Goal: Task Accomplishment & Management: Manage account settings

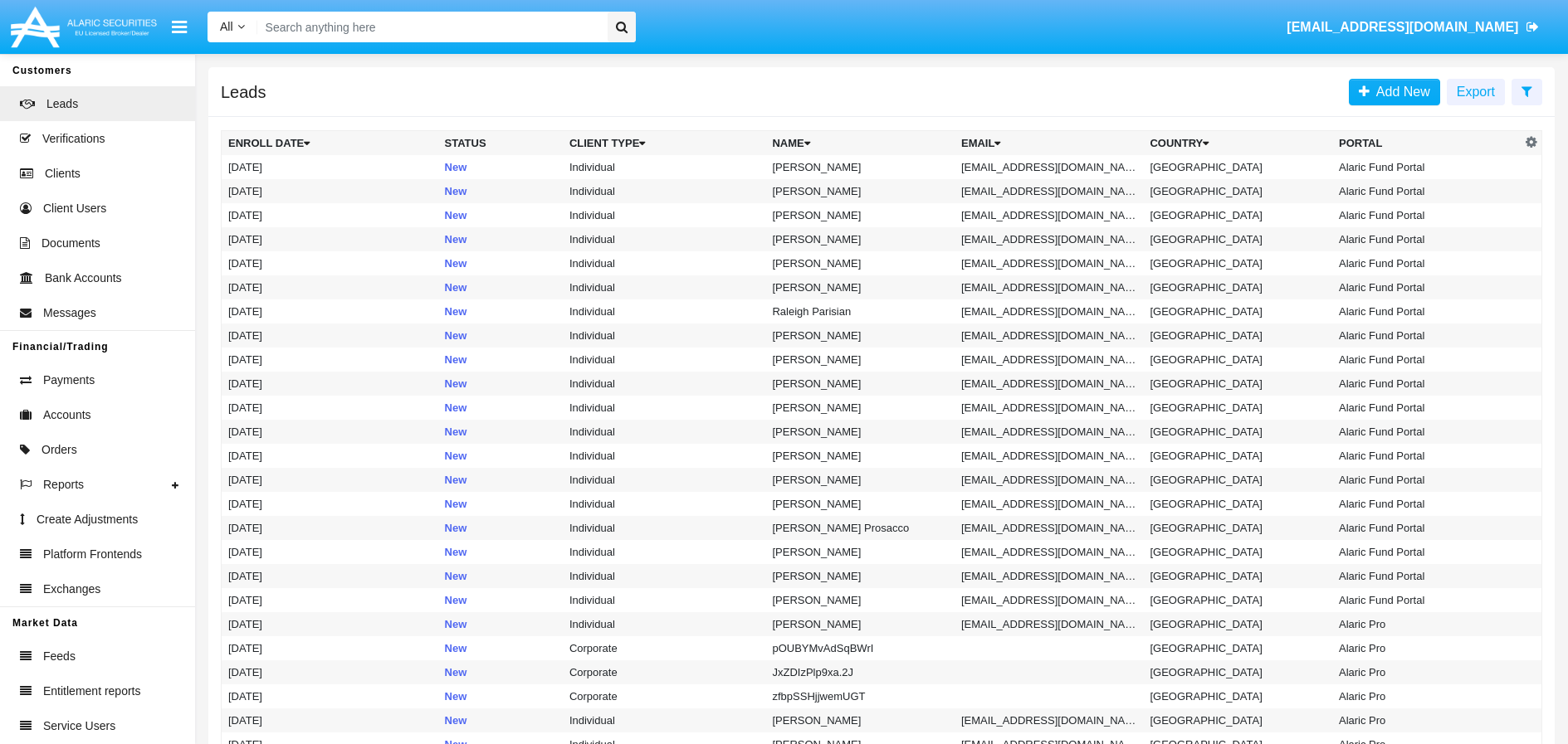
click at [392, 18] on input "Search" at bounding box center [430, 27] width 345 height 31
paste input "testIvo@hm.bg"
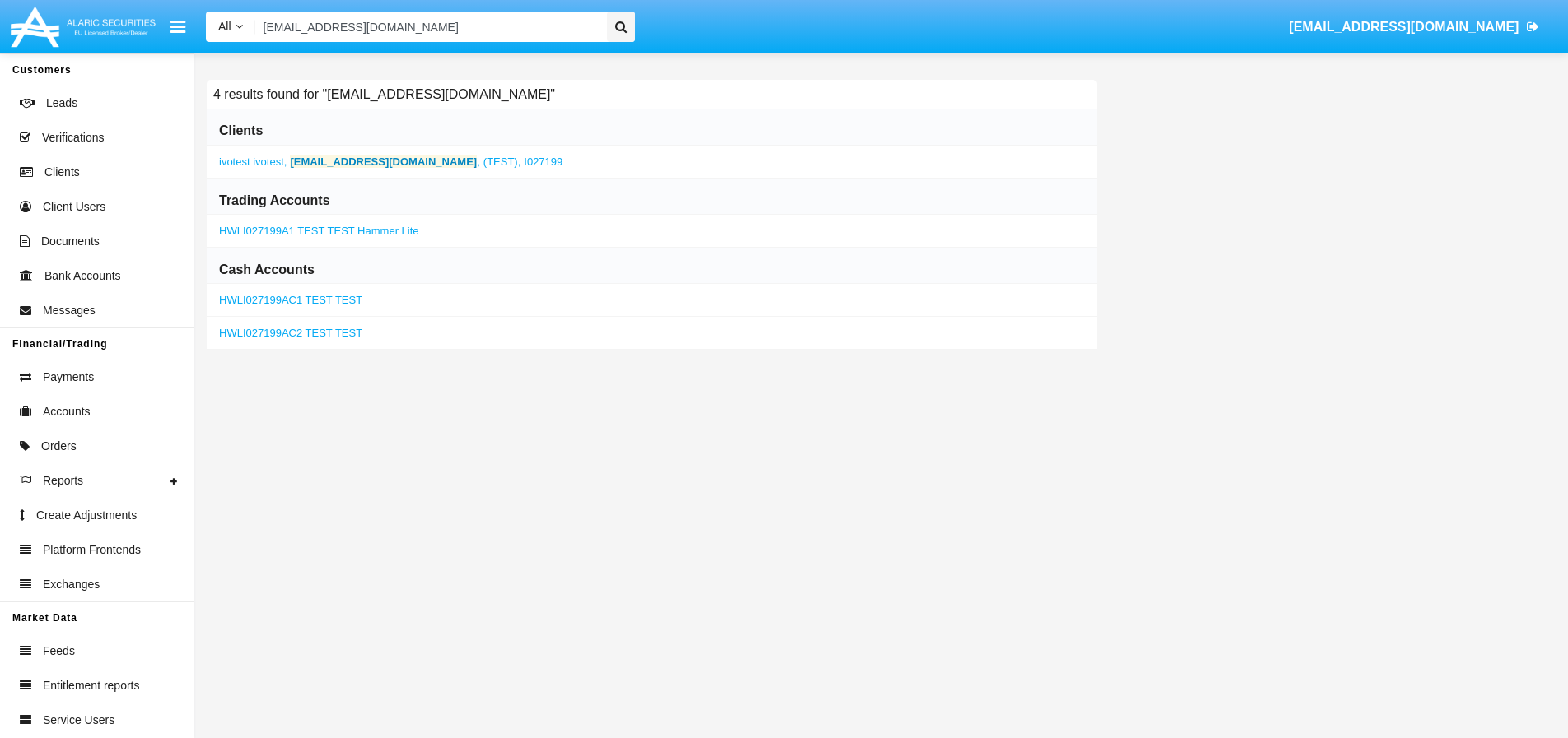
click at [347, 160] on b "testIvo@hm.bg" at bounding box center [383, 162] width 187 height 13
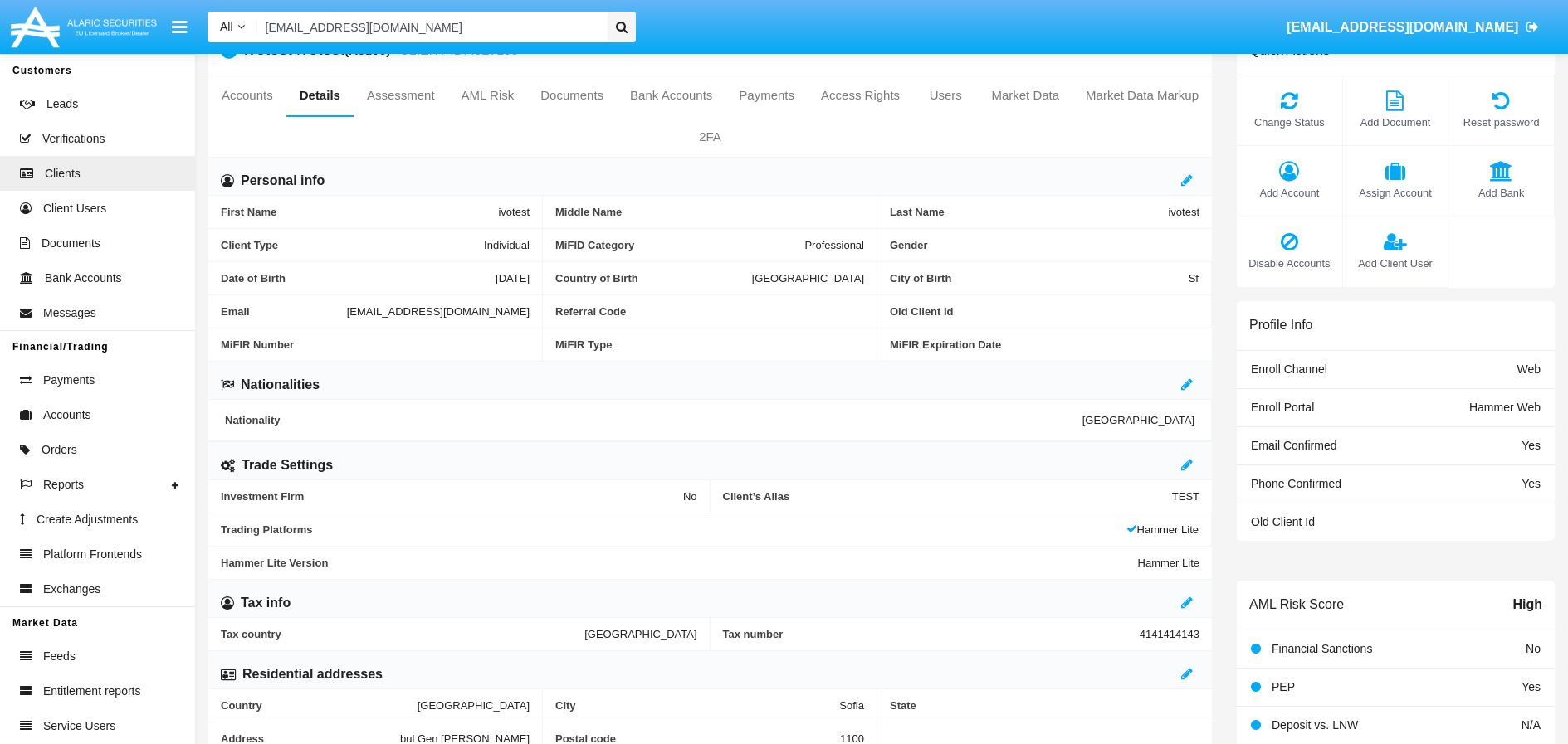
scroll to position [55, 0]
drag, startPoint x: 506, startPoint y: 11, endPoint x: 501, endPoint y: 20, distance: 10.3
click at [506, 10] on div "All All Name Email Account testIvo@hm.bg ivaylo.godulyanov@alaricsecurities.com" at bounding box center [875, 27] width 1360 height 47
click at [484, 30] on input "testIvo@hm.bg" at bounding box center [430, 27] width 345 height 31
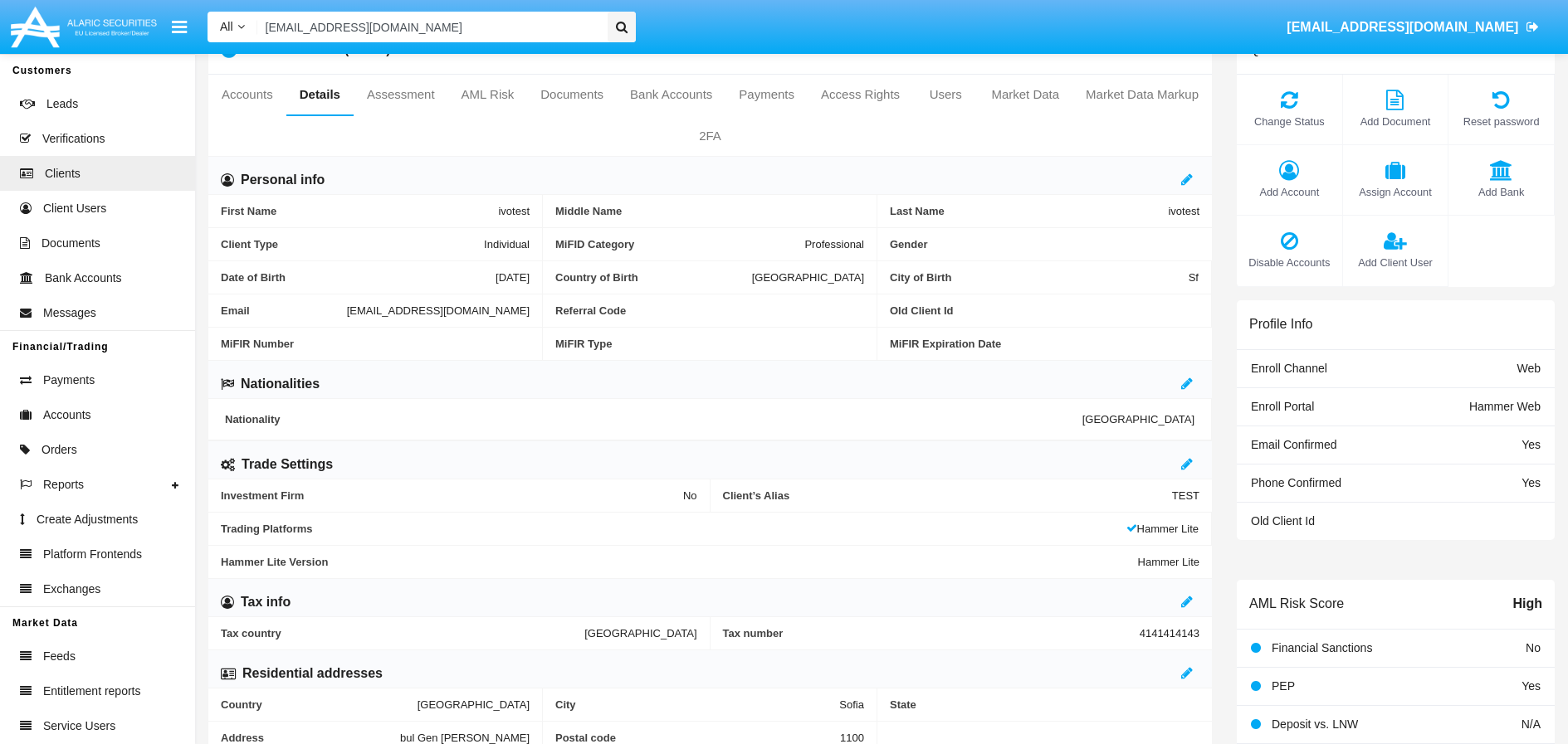
click at [484, 30] on input "testIvo@hm.bg" at bounding box center [430, 27] width 345 height 31
paste input "fdgds@df.gre"
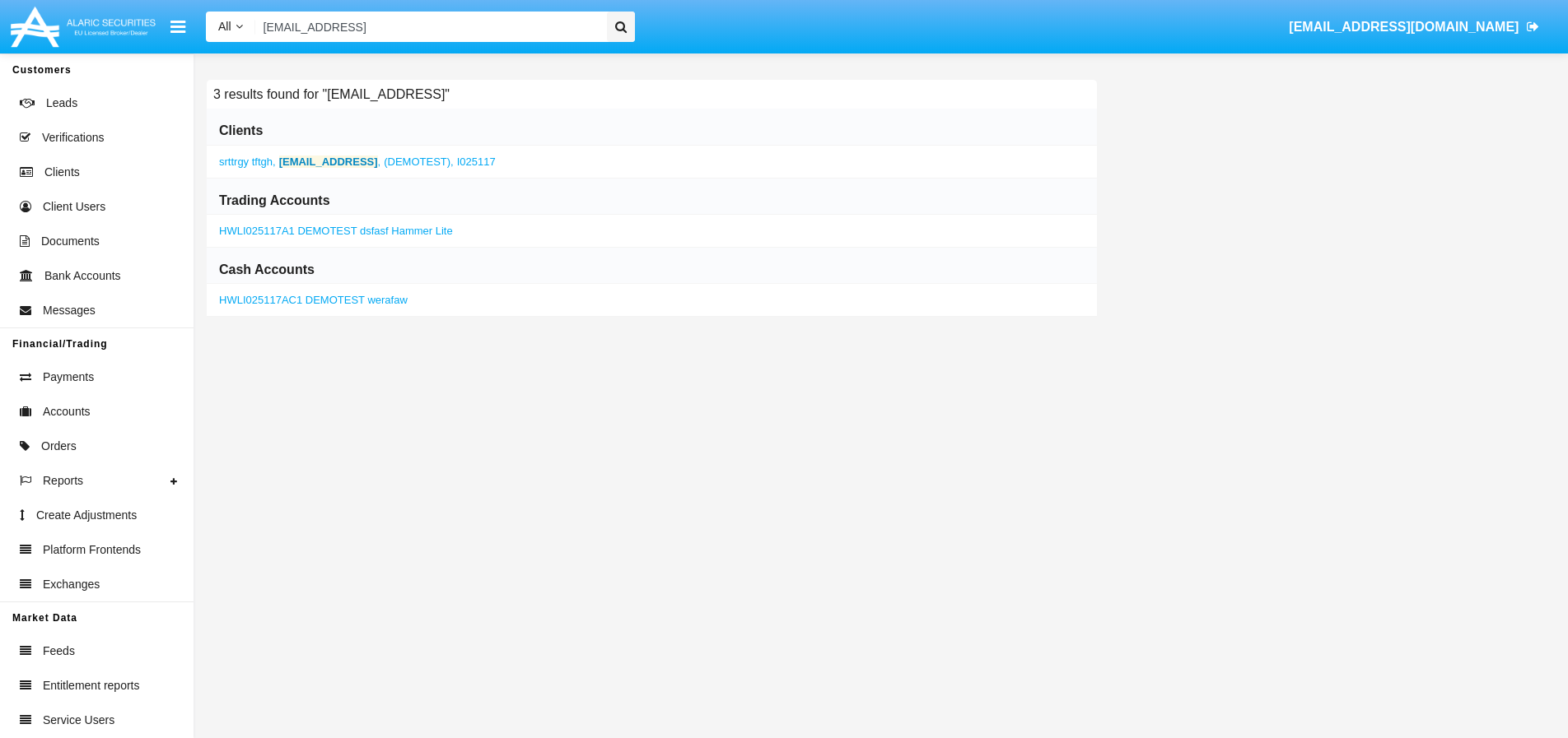
type input "fdgds@df.gre"
click at [330, 161] on b "fdgds@df.gre" at bounding box center [328, 162] width 99 height 13
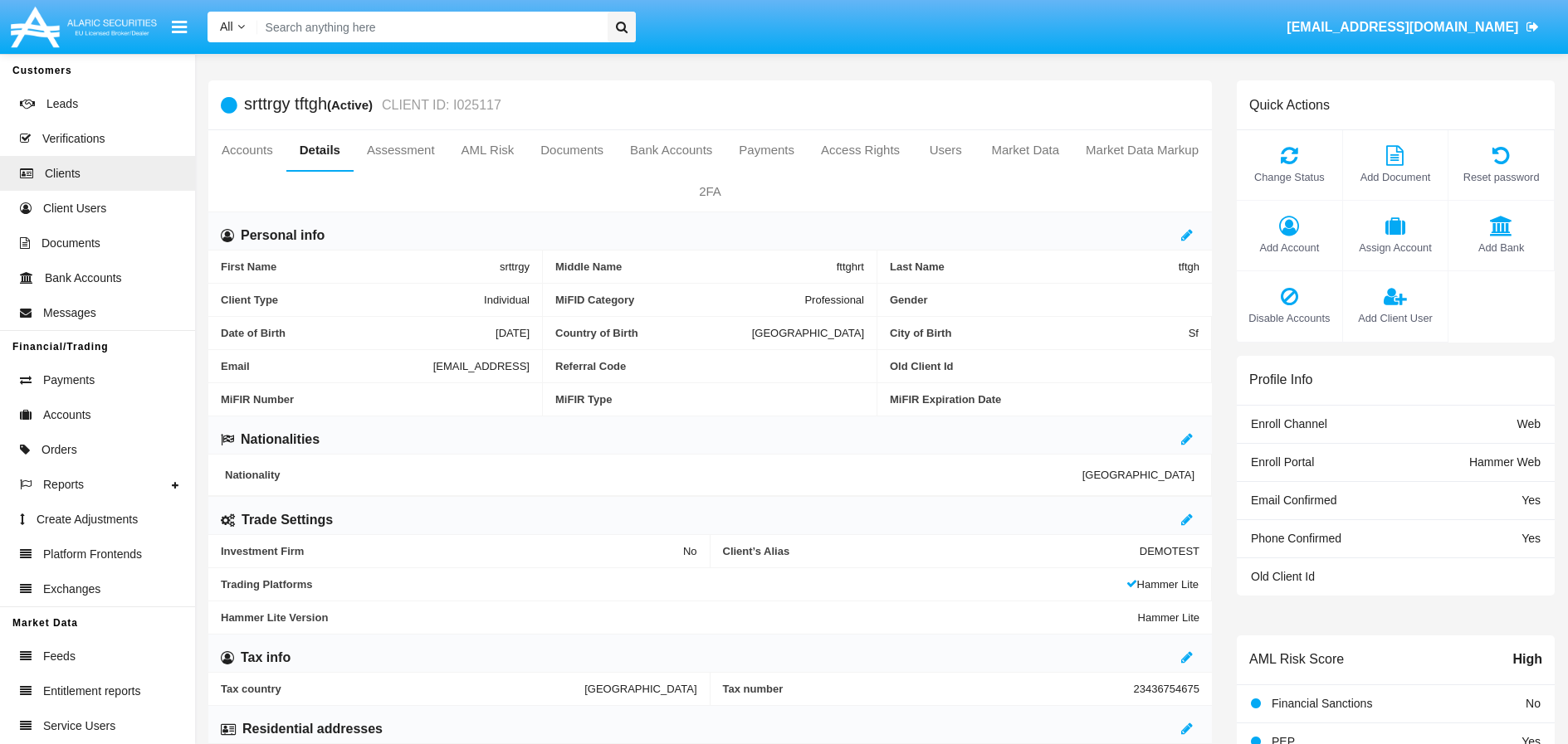
click at [456, 26] on input "Search" at bounding box center [430, 27] width 345 height 31
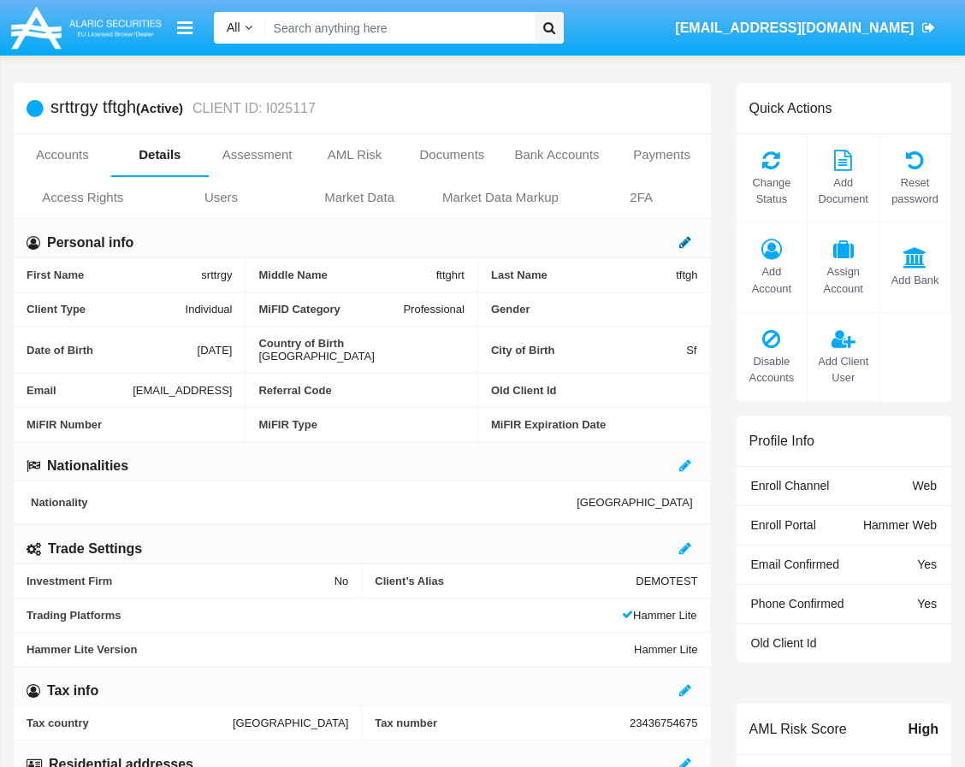
click at [688, 243] on icon at bounding box center [685, 242] width 12 height 14
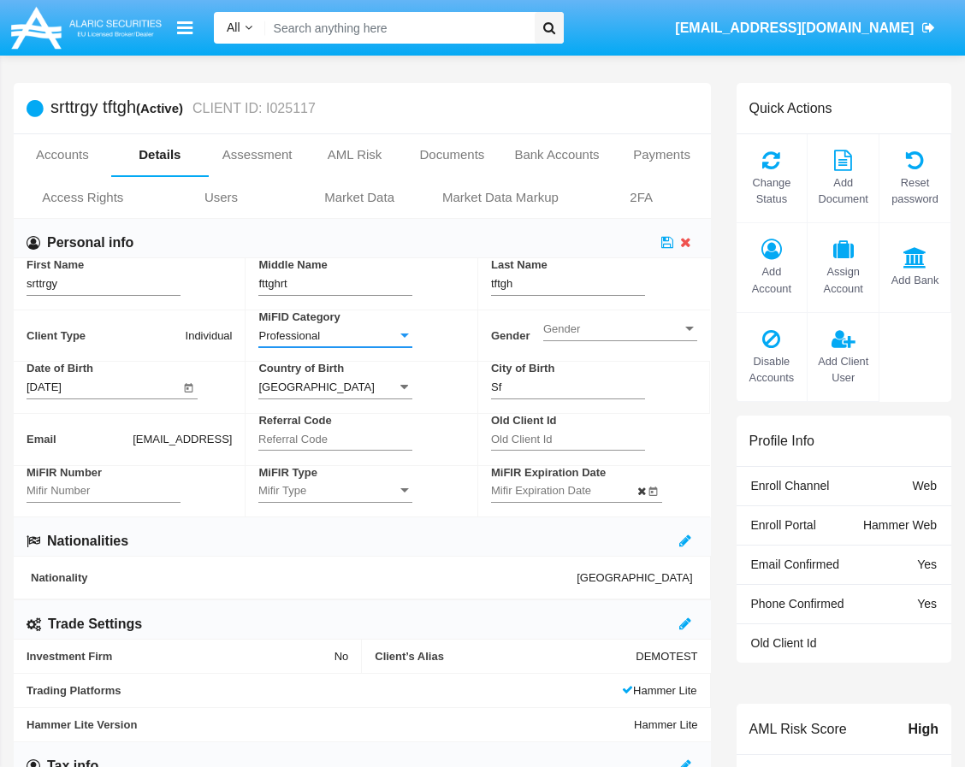
click at [385, 338] on div "Professional" at bounding box center [327, 336] width 139 height 15
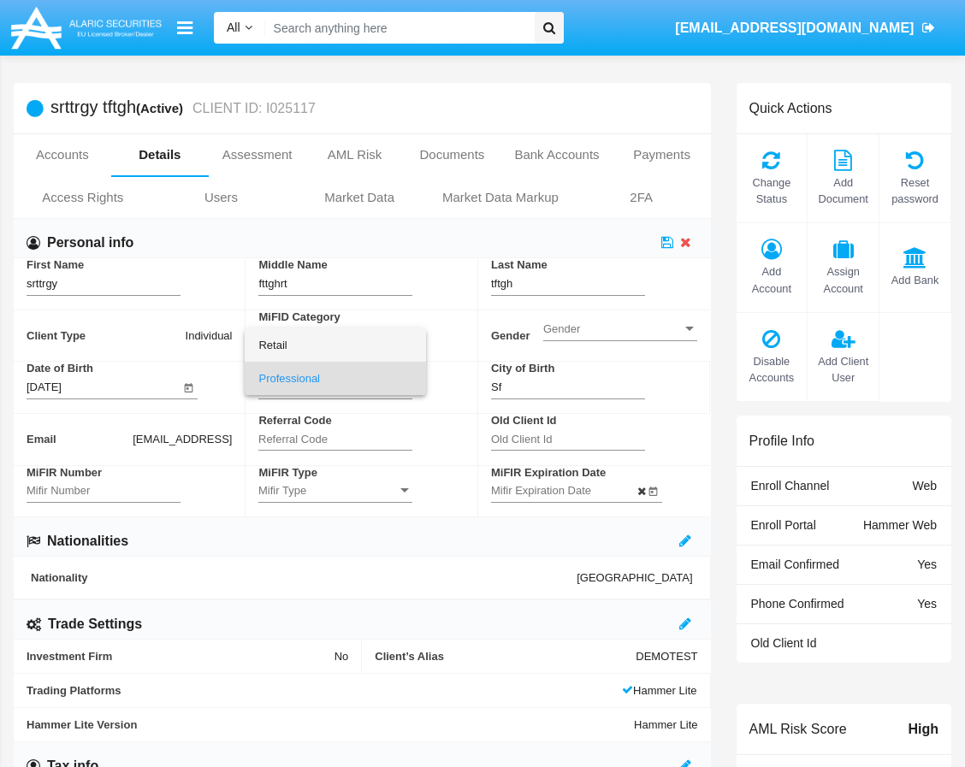
click at [297, 348] on span "Retail" at bounding box center [335, 345] width 154 height 33
click at [666, 245] on icon at bounding box center [667, 242] width 12 height 14
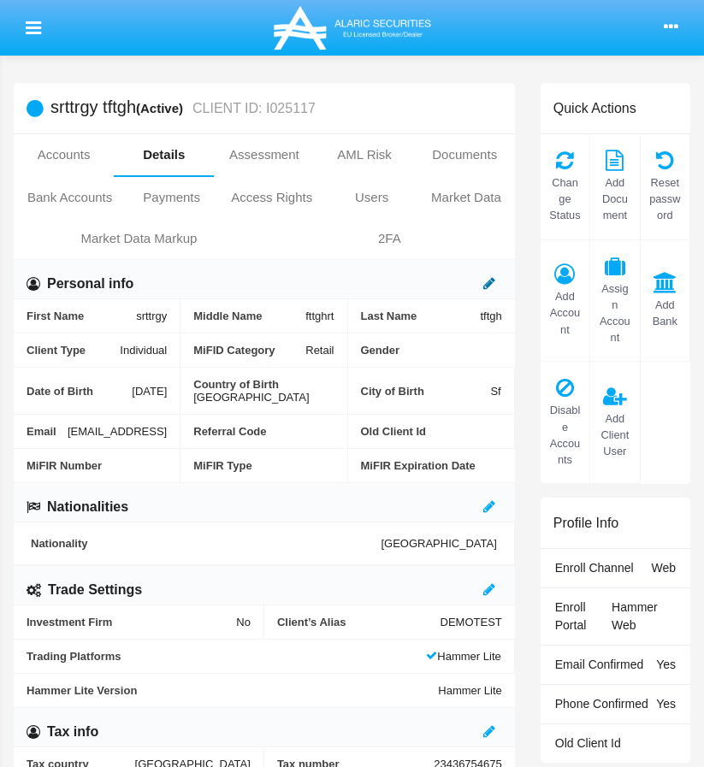
click at [494, 284] on icon at bounding box center [489, 283] width 12 height 14
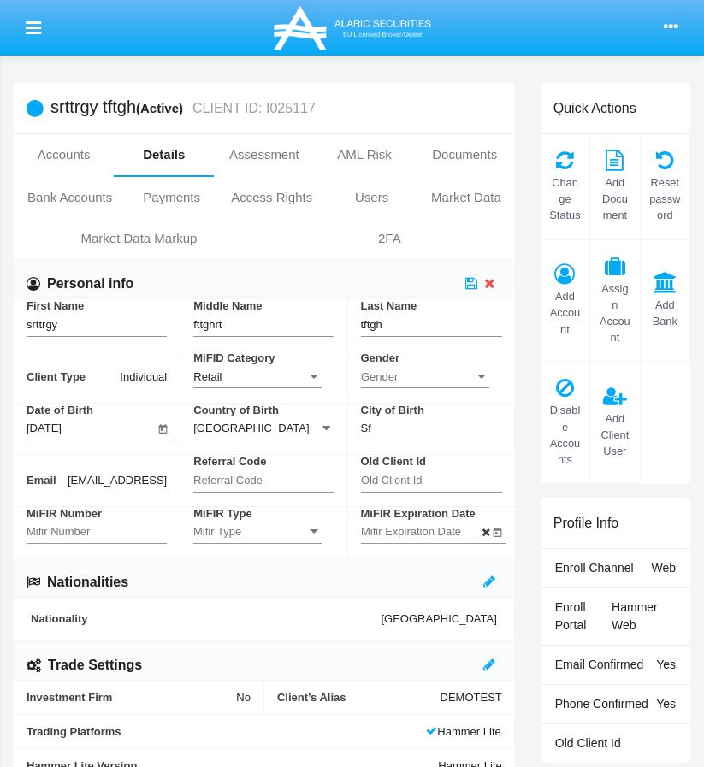
click at [317, 382] on div at bounding box center [313, 377] width 15 height 15
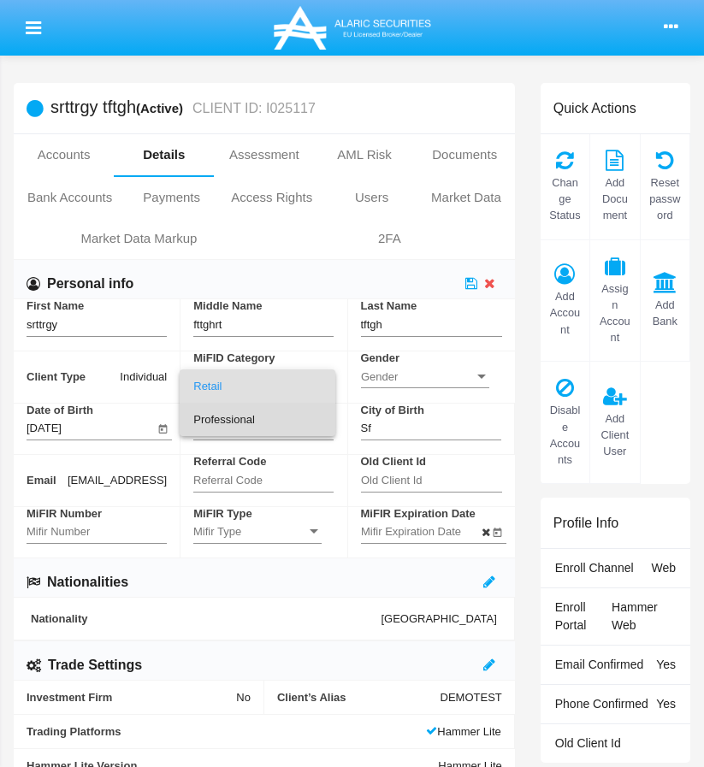
click at [297, 411] on span "Professional" at bounding box center [257, 419] width 128 height 33
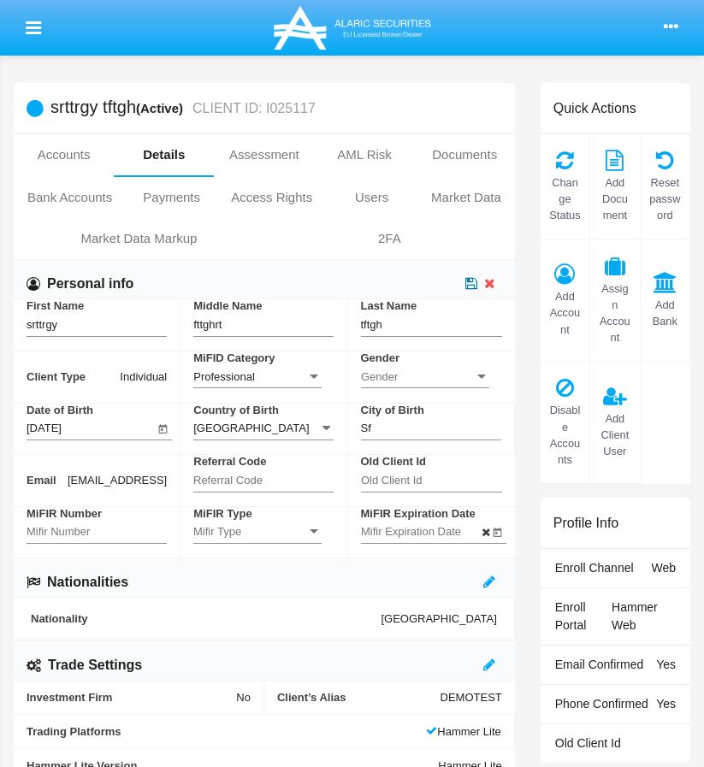
click at [466, 281] on icon at bounding box center [471, 283] width 12 height 14
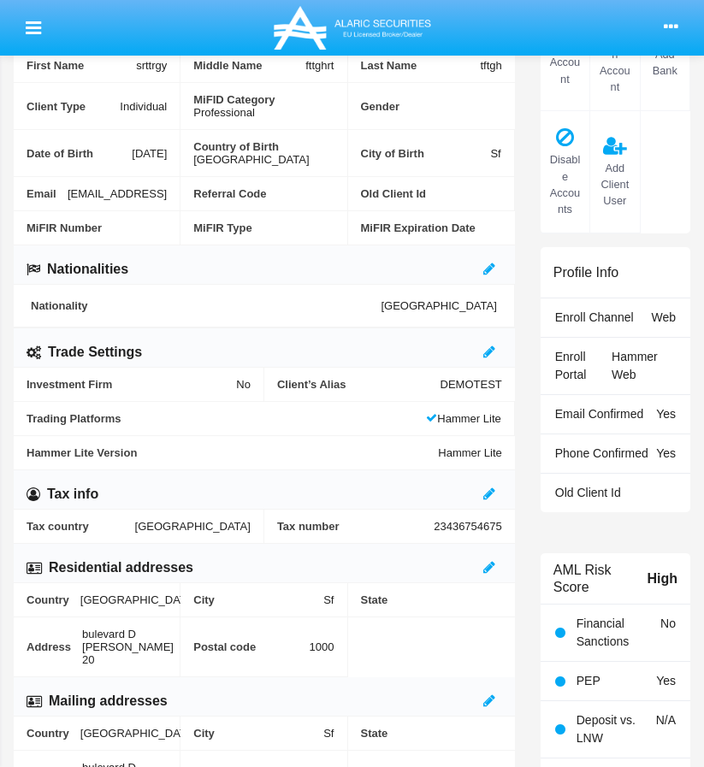
scroll to position [725, 0]
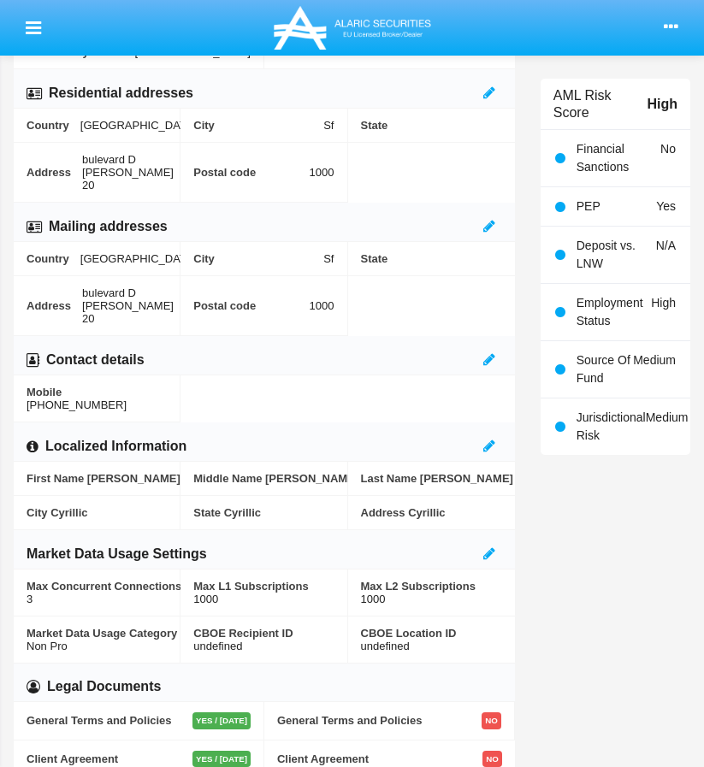
drag, startPoint x: 716, startPoint y: 558, endPoint x: 635, endPoint y: 549, distance: 81.7
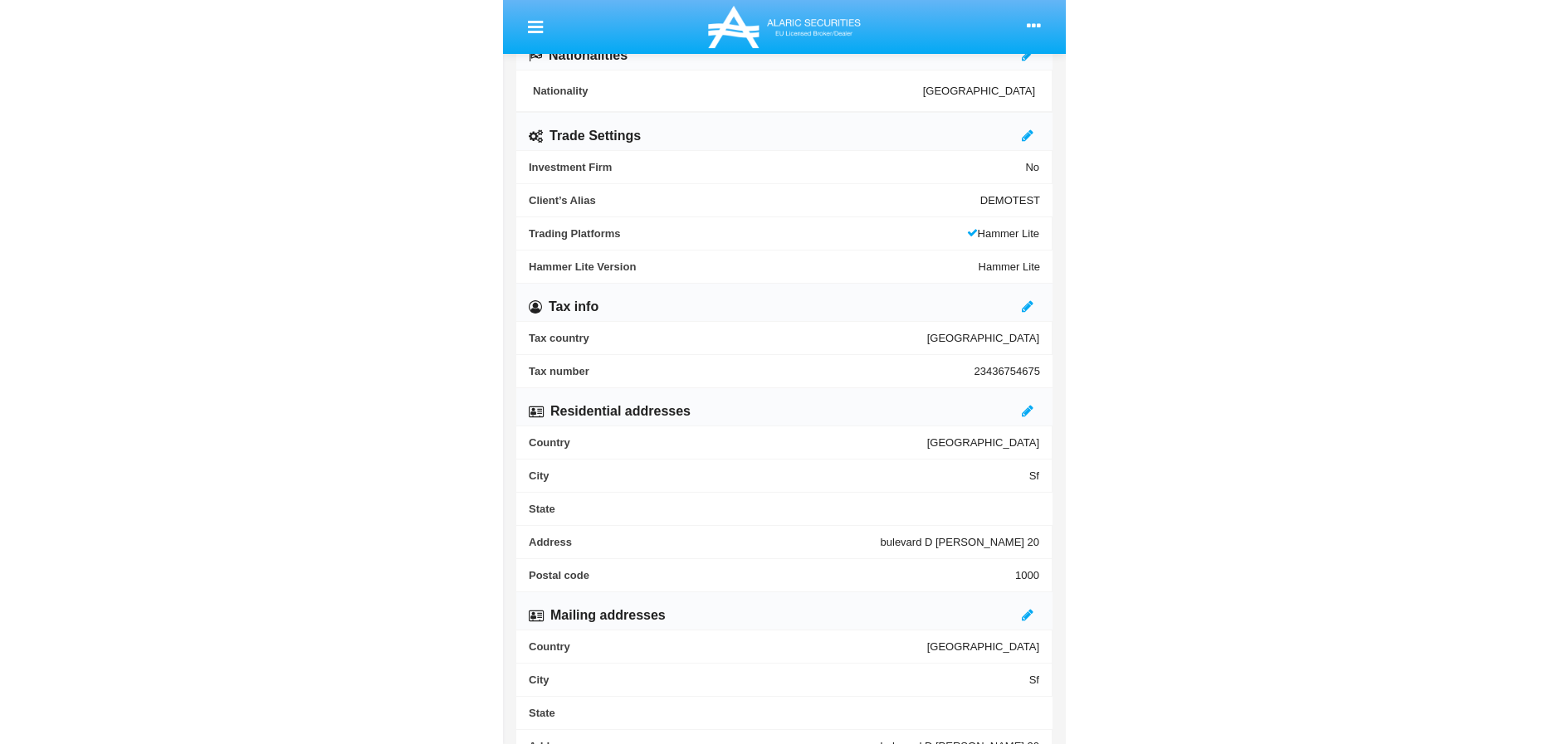
scroll to position [549, 0]
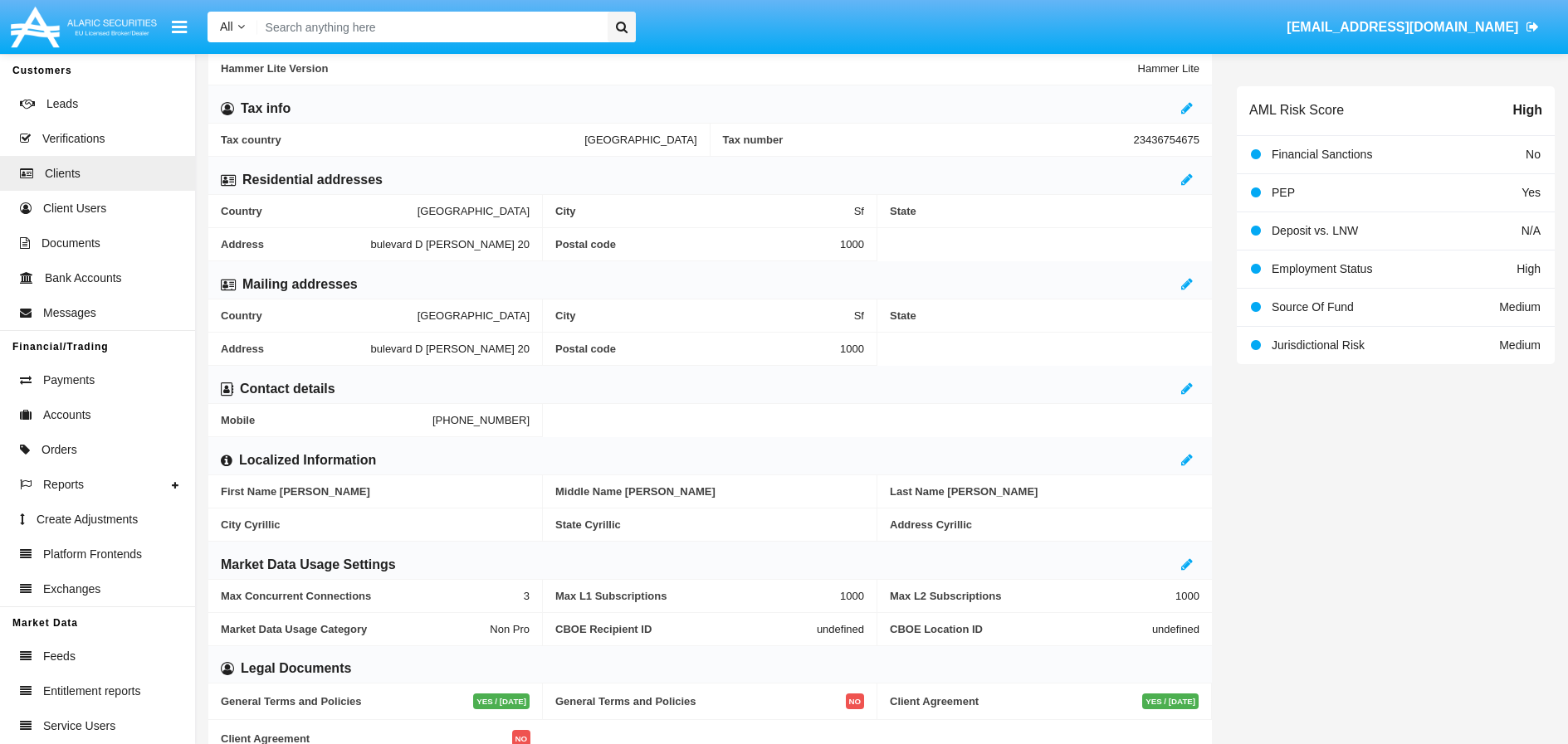
click at [495, 32] on input "Search" at bounding box center [430, 27] width 345 height 31
paste input "[EMAIL_ADDRESS][DOMAIN_NAME]"
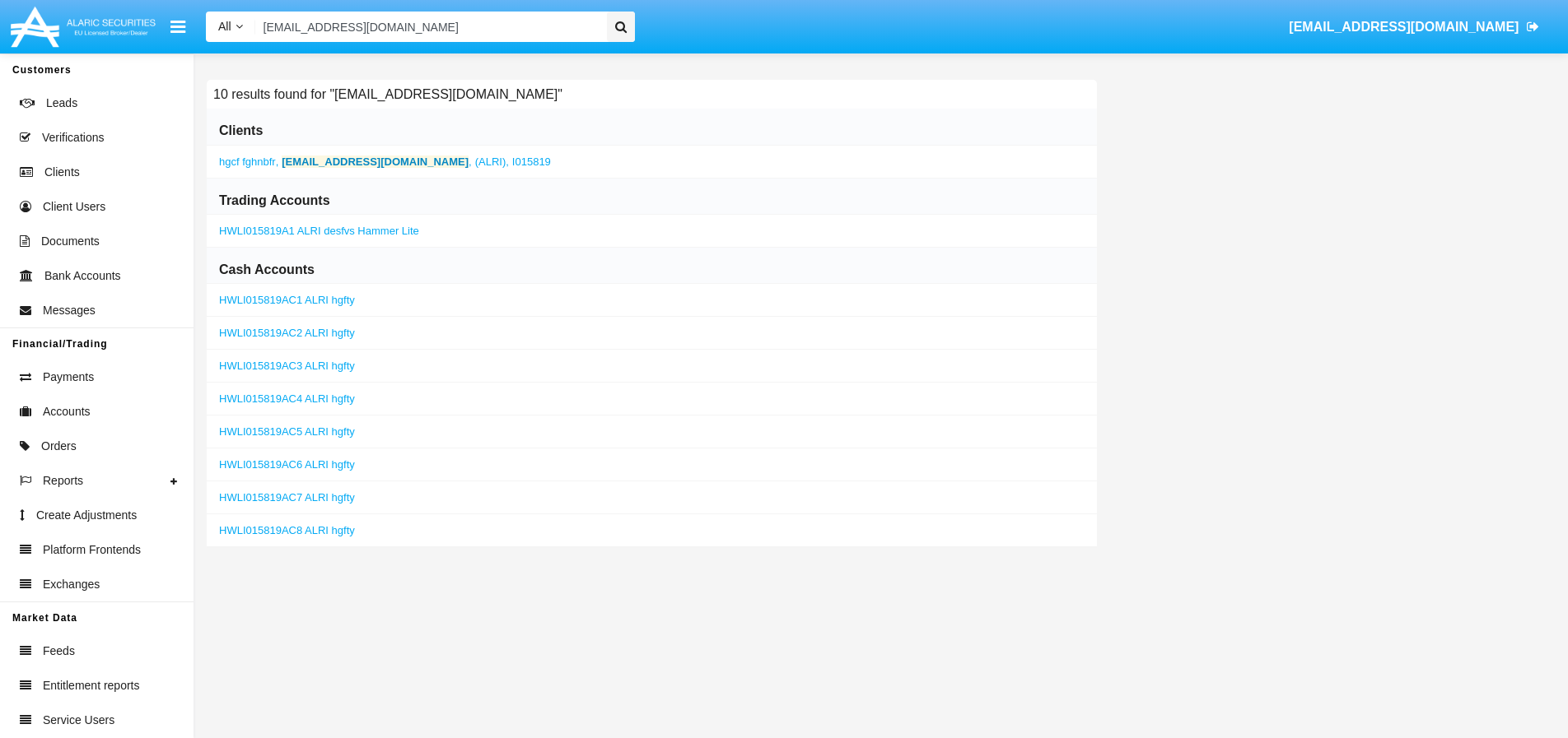
type input "[EMAIL_ADDRESS][DOMAIN_NAME]"
click at [346, 160] on b "[EMAIL_ADDRESS][DOMAIN_NAME]" at bounding box center [375, 162] width 187 height 13
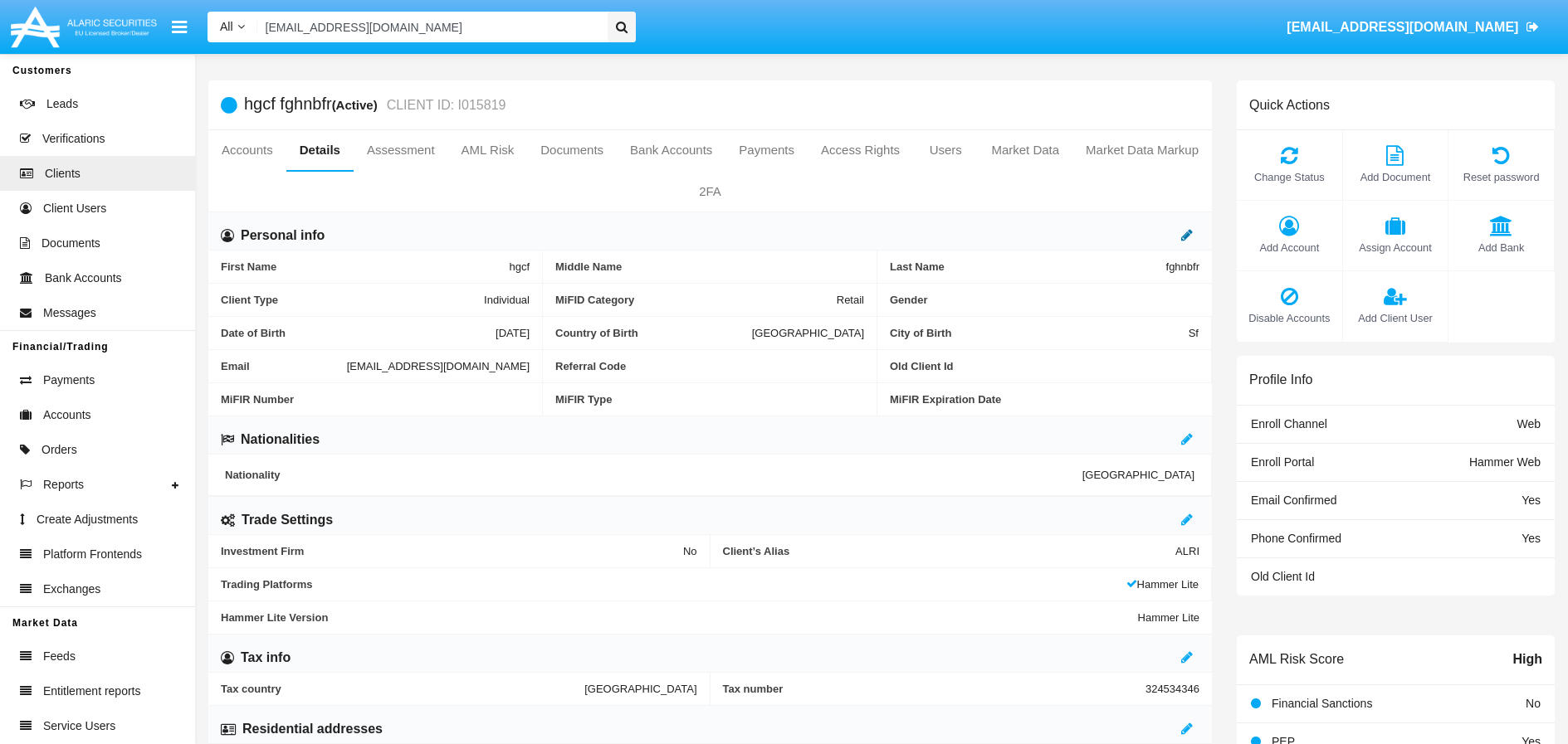
click at [1188, 235] on icon at bounding box center [1187, 235] width 12 height 14
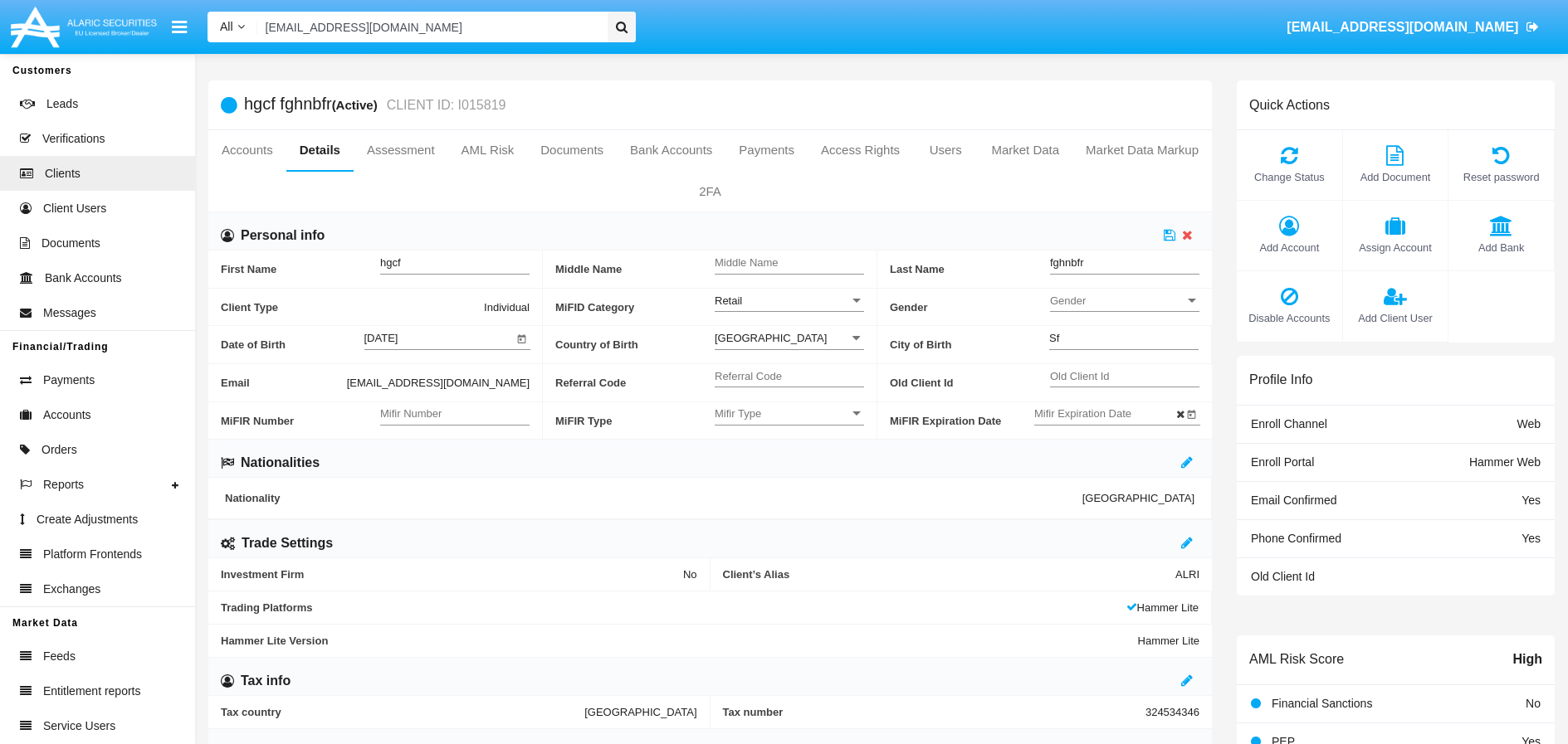
click at [846, 303] on div "Retail" at bounding box center [782, 301] width 135 height 15
click at [778, 339] on span "Professional" at bounding box center [790, 341] width 149 height 32
click at [1170, 239] on icon at bounding box center [1169, 235] width 12 height 14
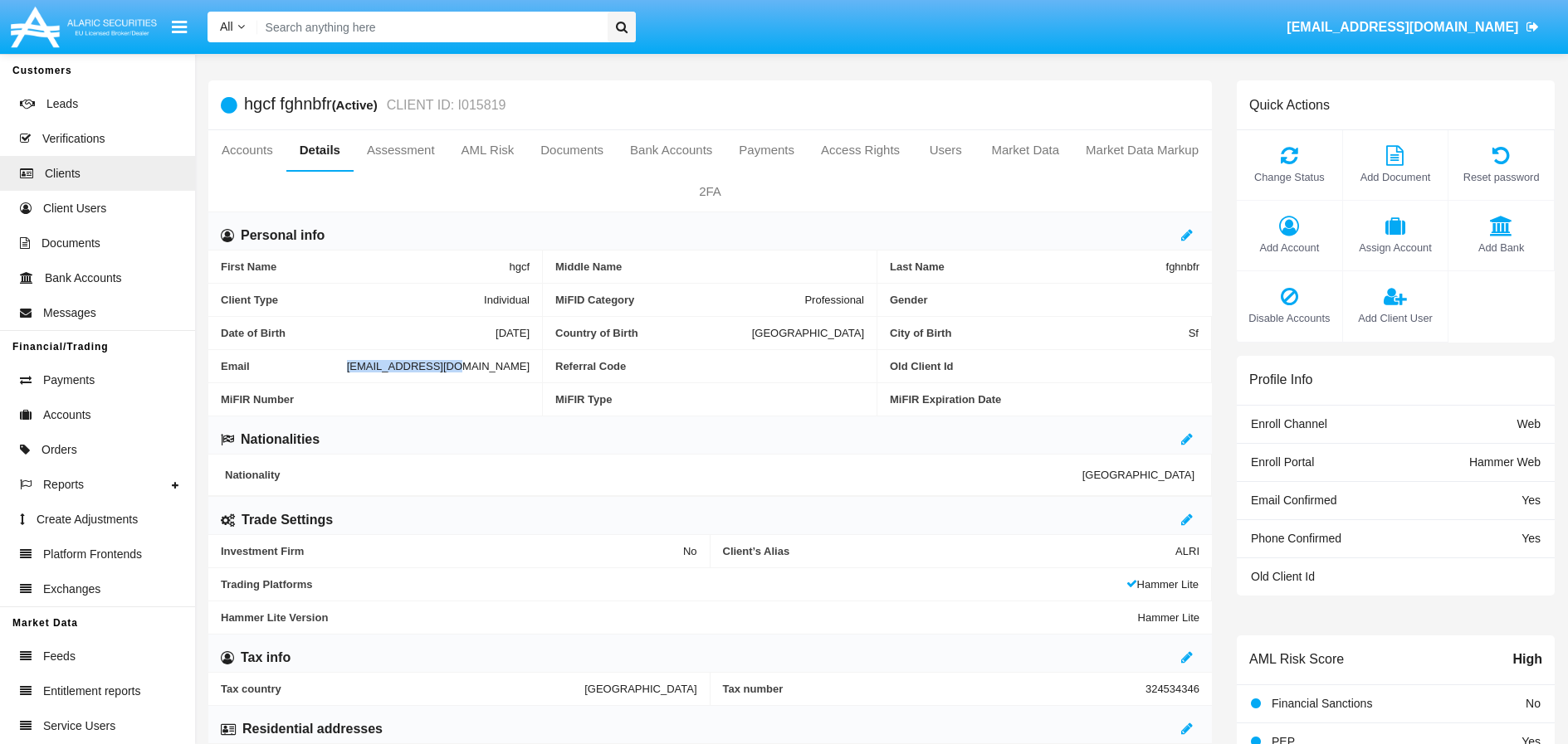
drag, startPoint x: 432, startPoint y: 368, endPoint x: 531, endPoint y: 365, distance: 99.0
click at [531, 365] on div "Email trade_last@test.hm" at bounding box center [376, 367] width 335 height 33
copy span "[EMAIL_ADDRESS][DOMAIN_NAME]"
click at [1185, 233] on icon at bounding box center [1187, 235] width 12 height 14
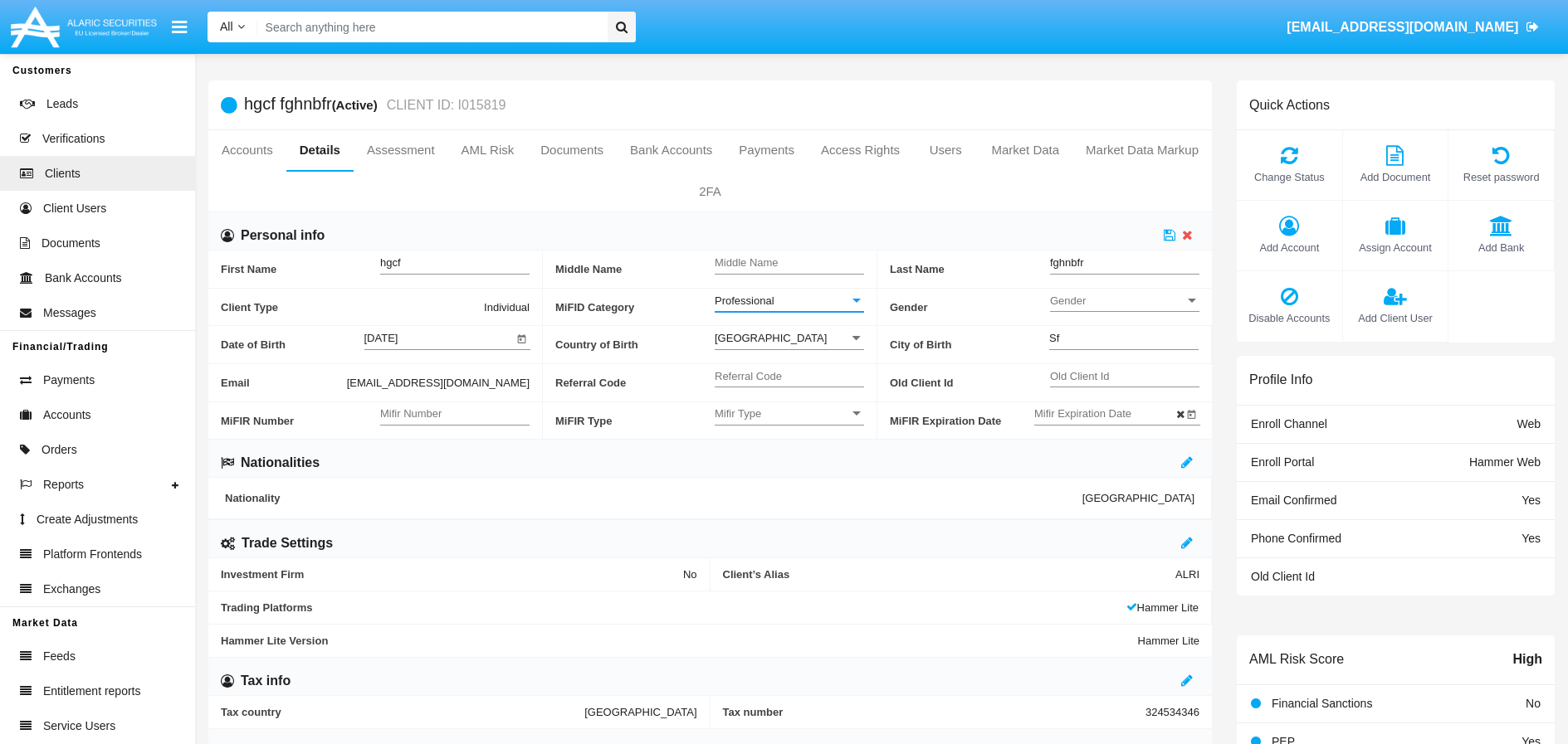
click at [853, 302] on div at bounding box center [857, 301] width 9 height 4
click at [774, 313] on span "Retail" at bounding box center [790, 309] width 149 height 32
click at [1170, 239] on icon at bounding box center [1169, 235] width 12 height 14
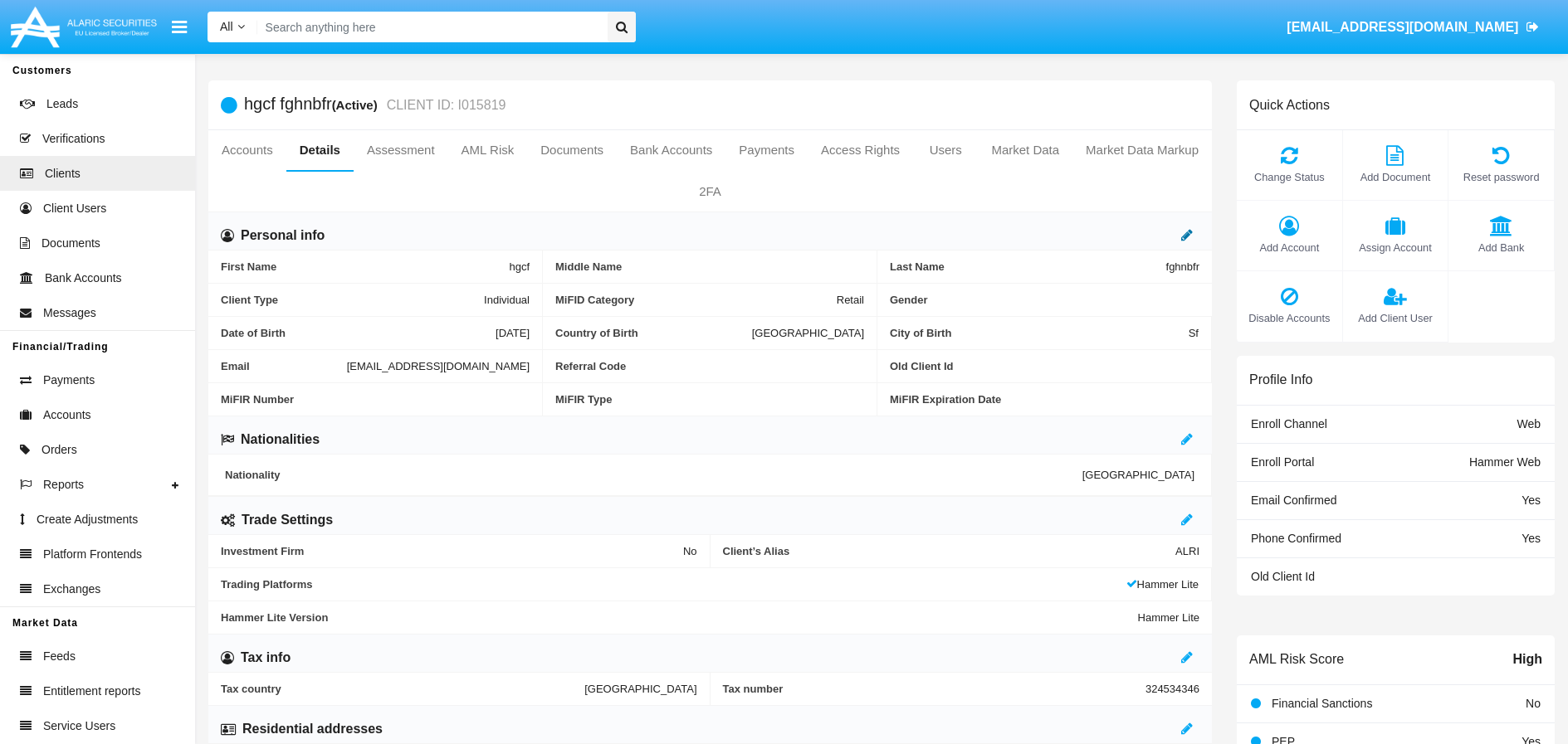
click at [1189, 238] on icon at bounding box center [1187, 235] width 12 height 14
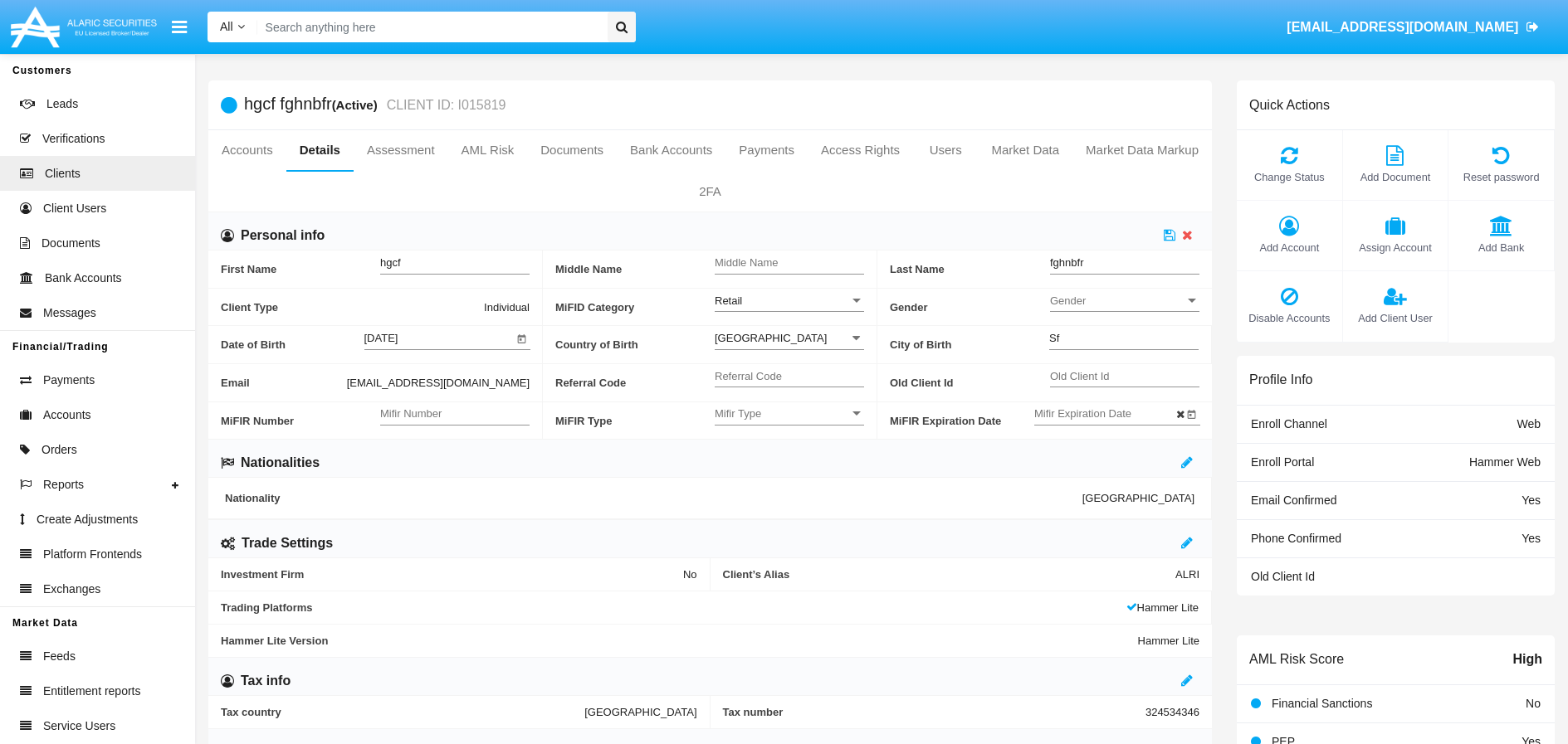
click at [855, 300] on div at bounding box center [857, 301] width 9 height 4
click at [764, 342] on span "Professional" at bounding box center [790, 341] width 149 height 32
click at [1171, 233] on icon at bounding box center [1169, 235] width 12 height 14
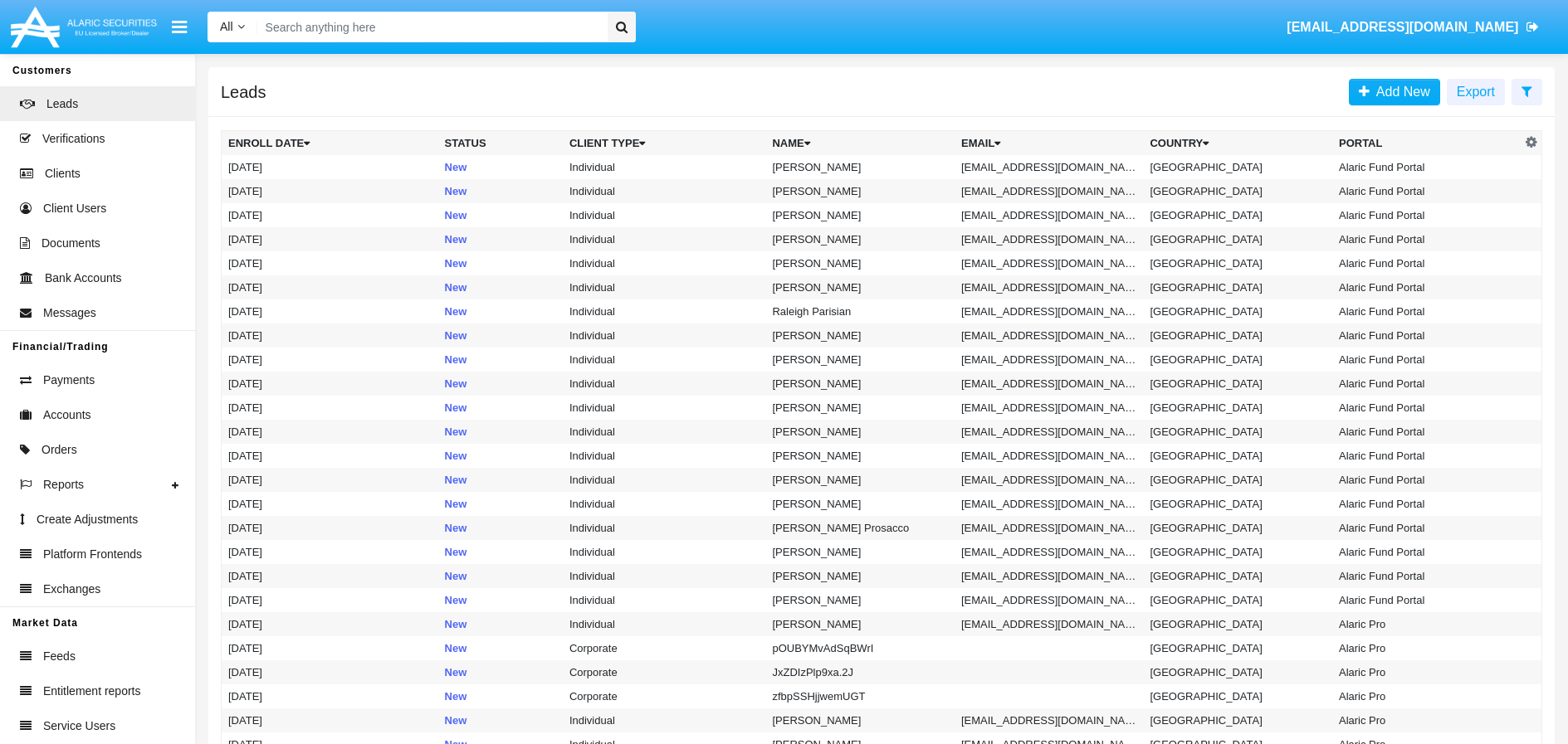
click at [356, 28] on input "Search" at bounding box center [430, 27] width 345 height 31
paste input "Tester12345*"
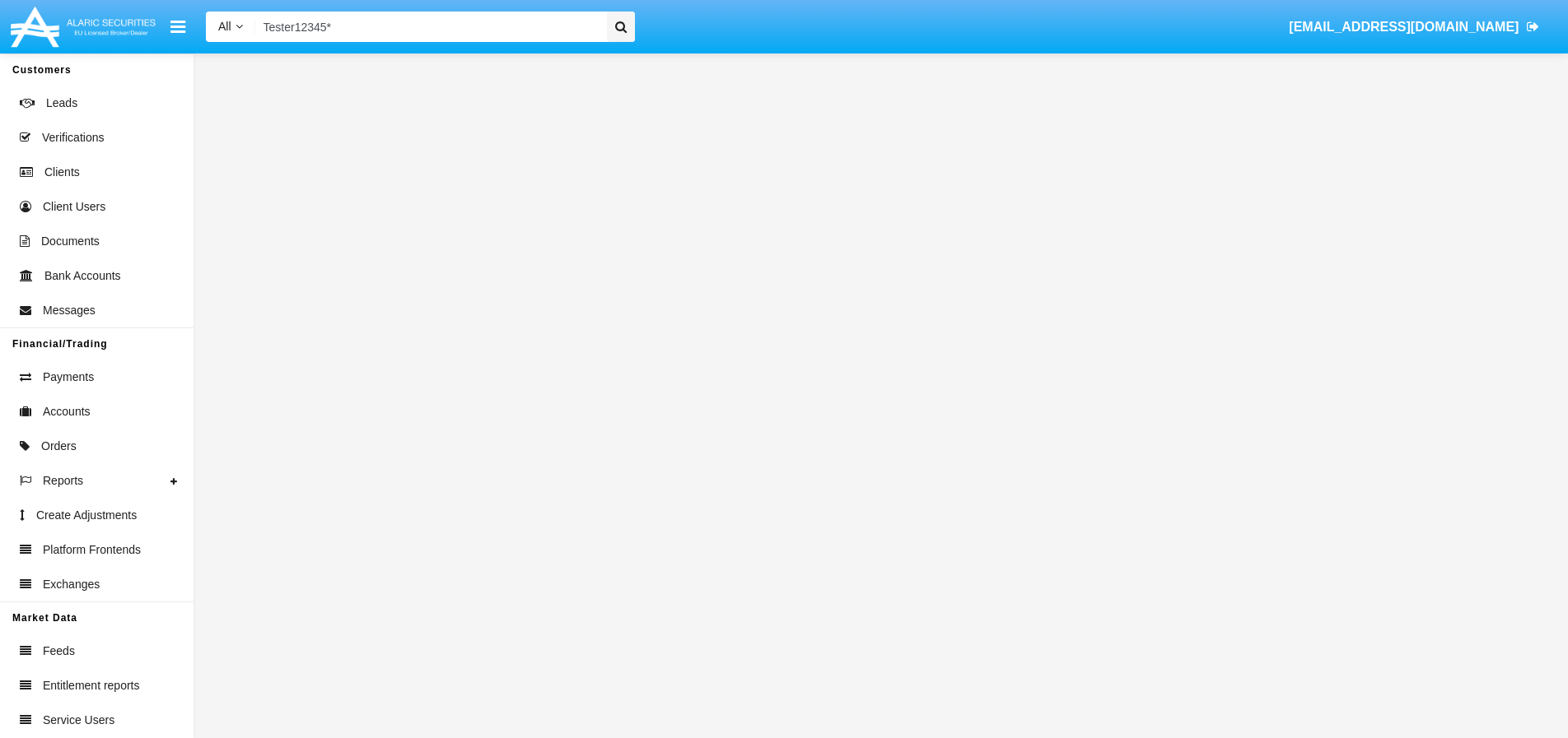
click at [519, 18] on input "Tester12345*" at bounding box center [428, 27] width 347 height 31
click at [476, 30] on input "Tester12345*" at bounding box center [428, 27] width 347 height 31
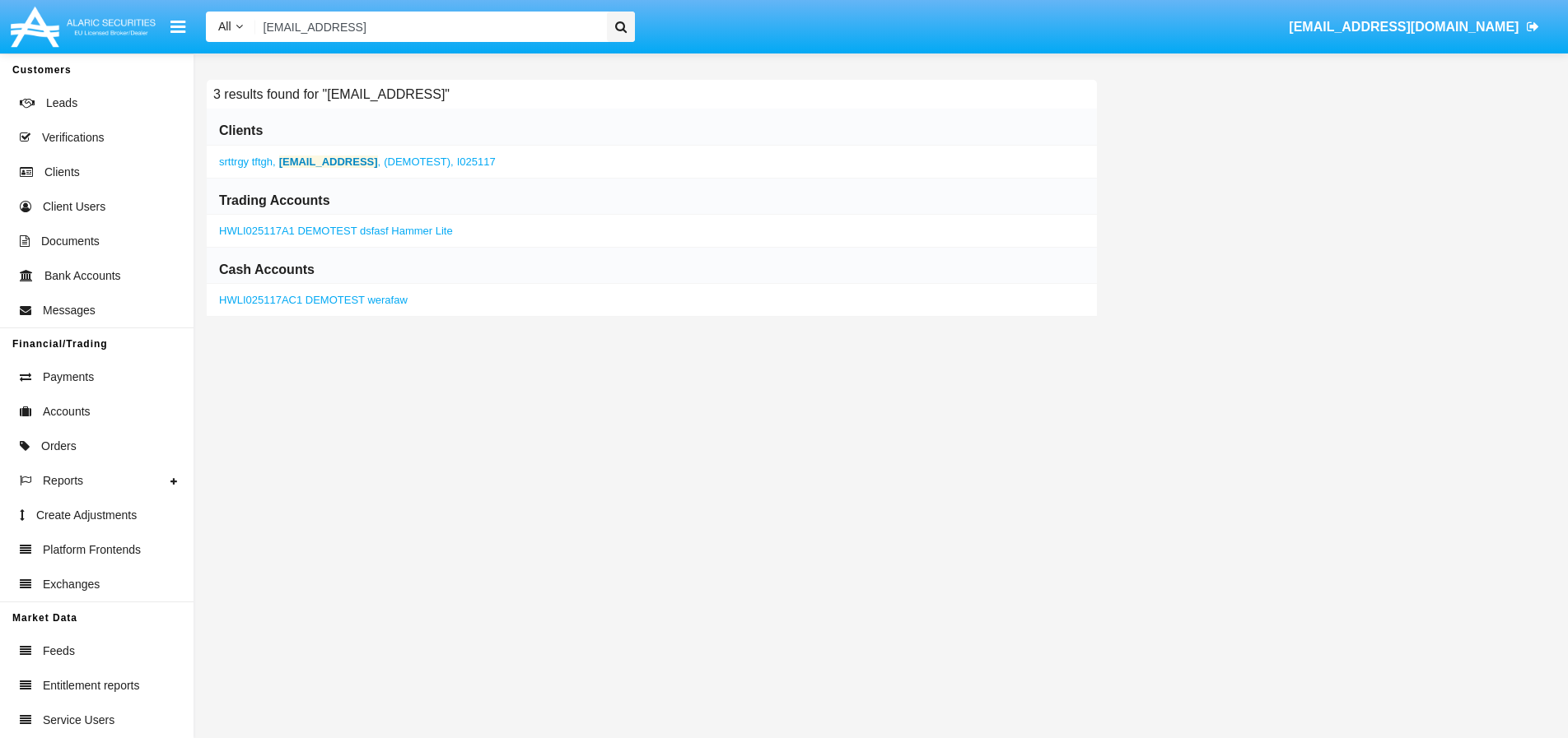
type input "[EMAIL_ADDRESS]"
click at [336, 161] on b "[EMAIL_ADDRESS]" at bounding box center [328, 162] width 99 height 13
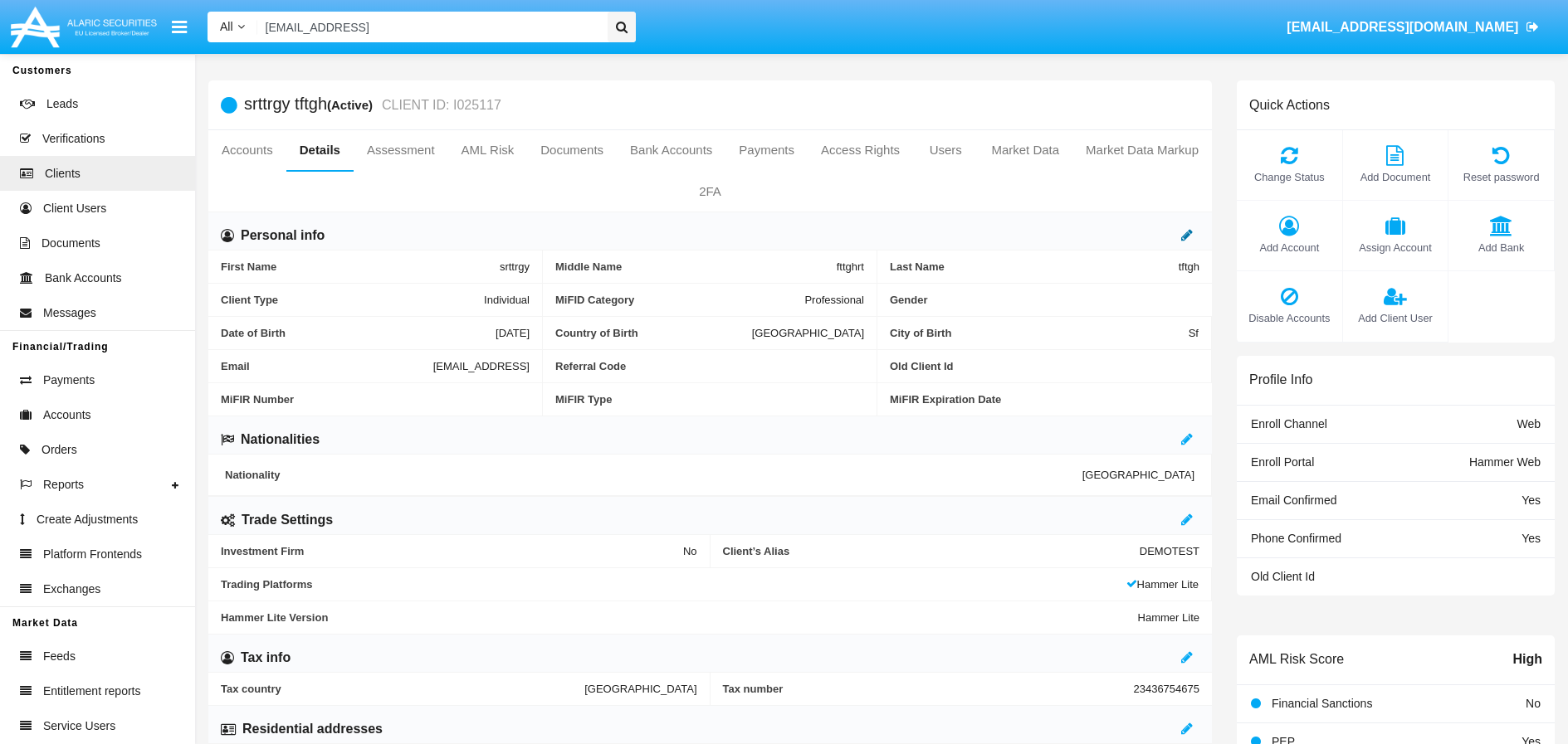
click at [1192, 233] on icon at bounding box center [1187, 235] width 12 height 14
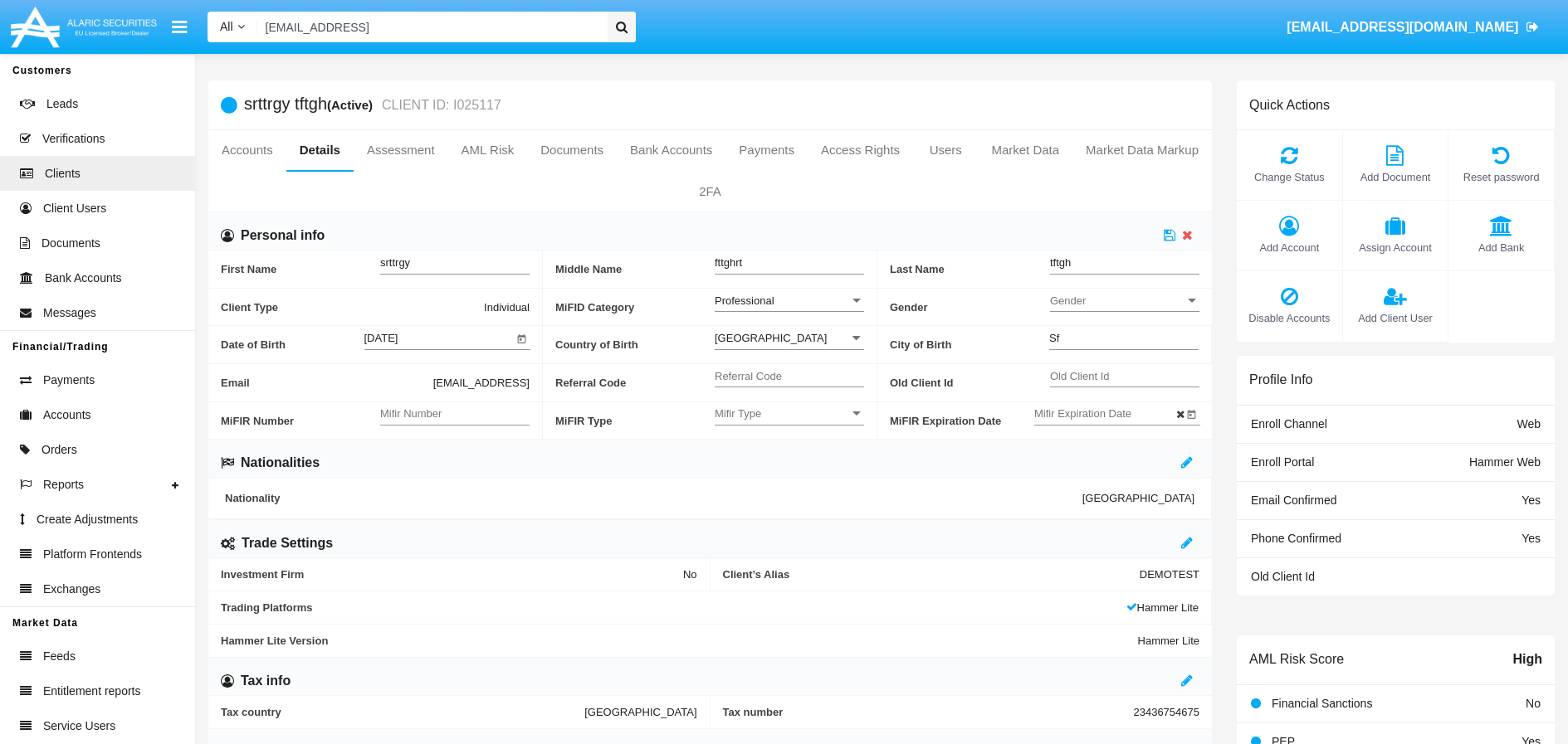
click at [837, 305] on div "Professional" at bounding box center [782, 301] width 135 height 15
click at [785, 310] on span "Retail" at bounding box center [790, 309] width 149 height 32
click at [1167, 237] on icon at bounding box center [1169, 235] width 12 height 14
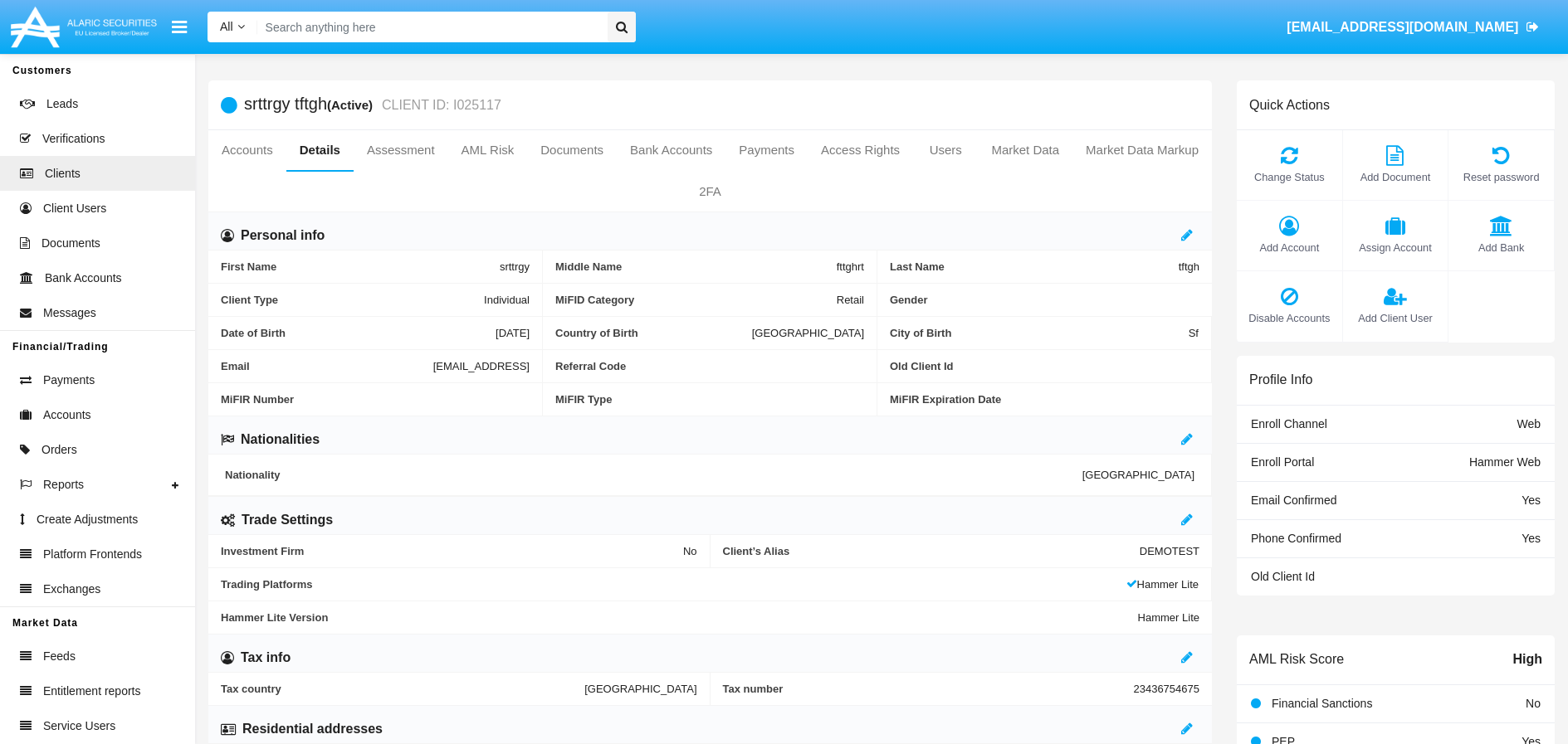
click at [1192, 237] on div at bounding box center [1190, 236] width 18 height 20
click at [1188, 237] on icon at bounding box center [1187, 235] width 12 height 14
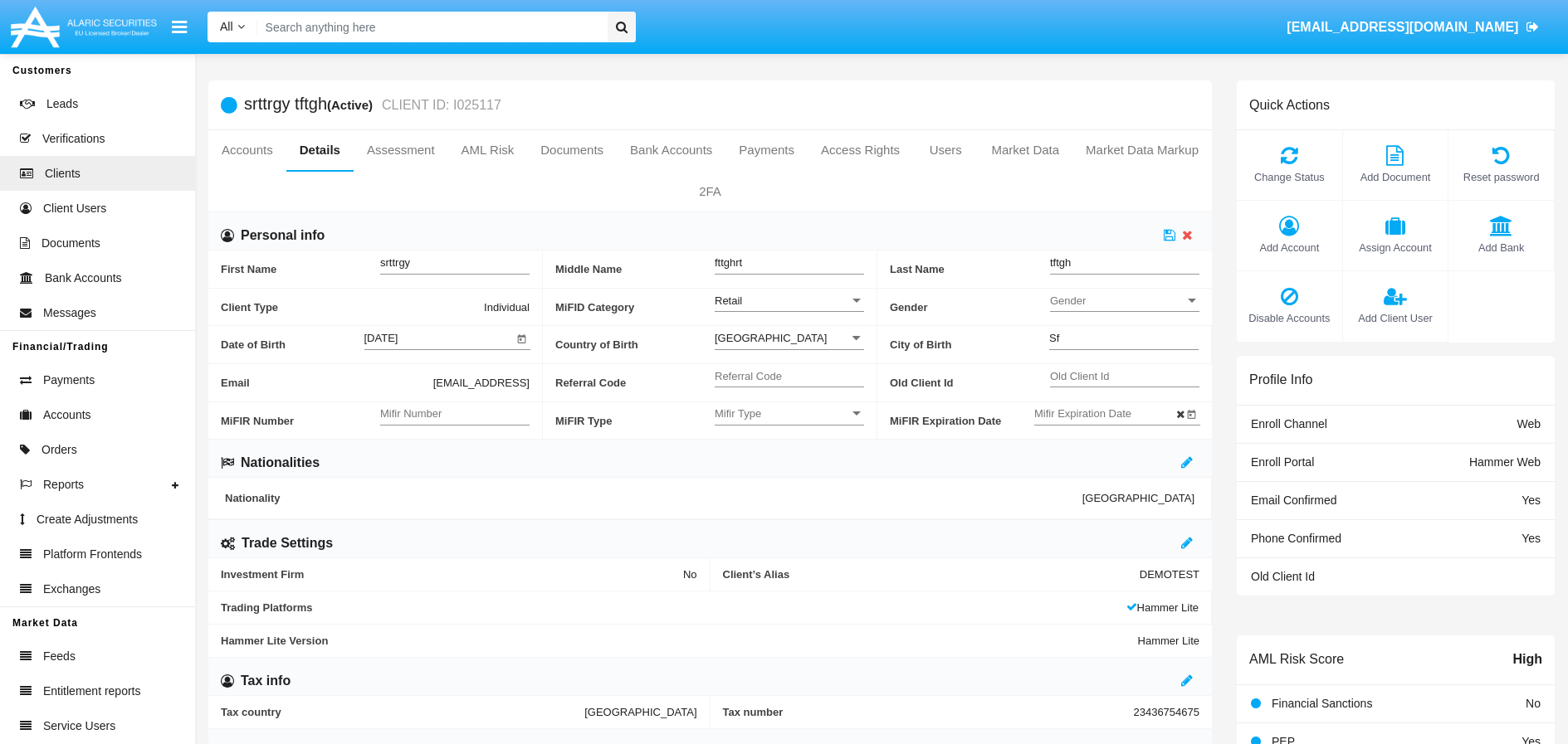
click at [802, 305] on div "Retail" at bounding box center [782, 301] width 135 height 15
click at [793, 336] on span "Professional" at bounding box center [790, 341] width 149 height 32
click at [1168, 237] on icon at bounding box center [1169, 235] width 12 height 14
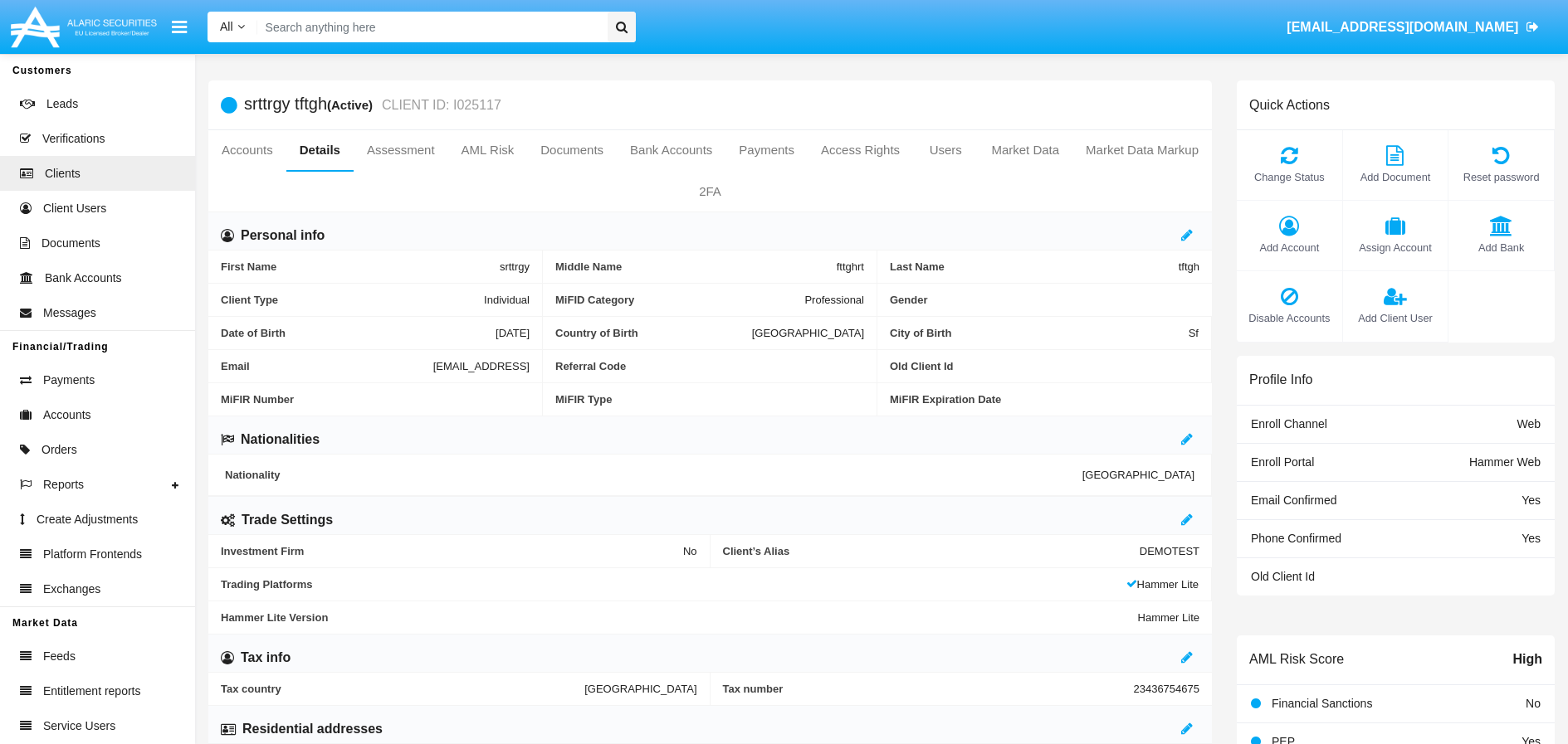
click at [469, 32] on input "Search" at bounding box center [430, 27] width 345 height 31
paste input "trade_last@test.hm"
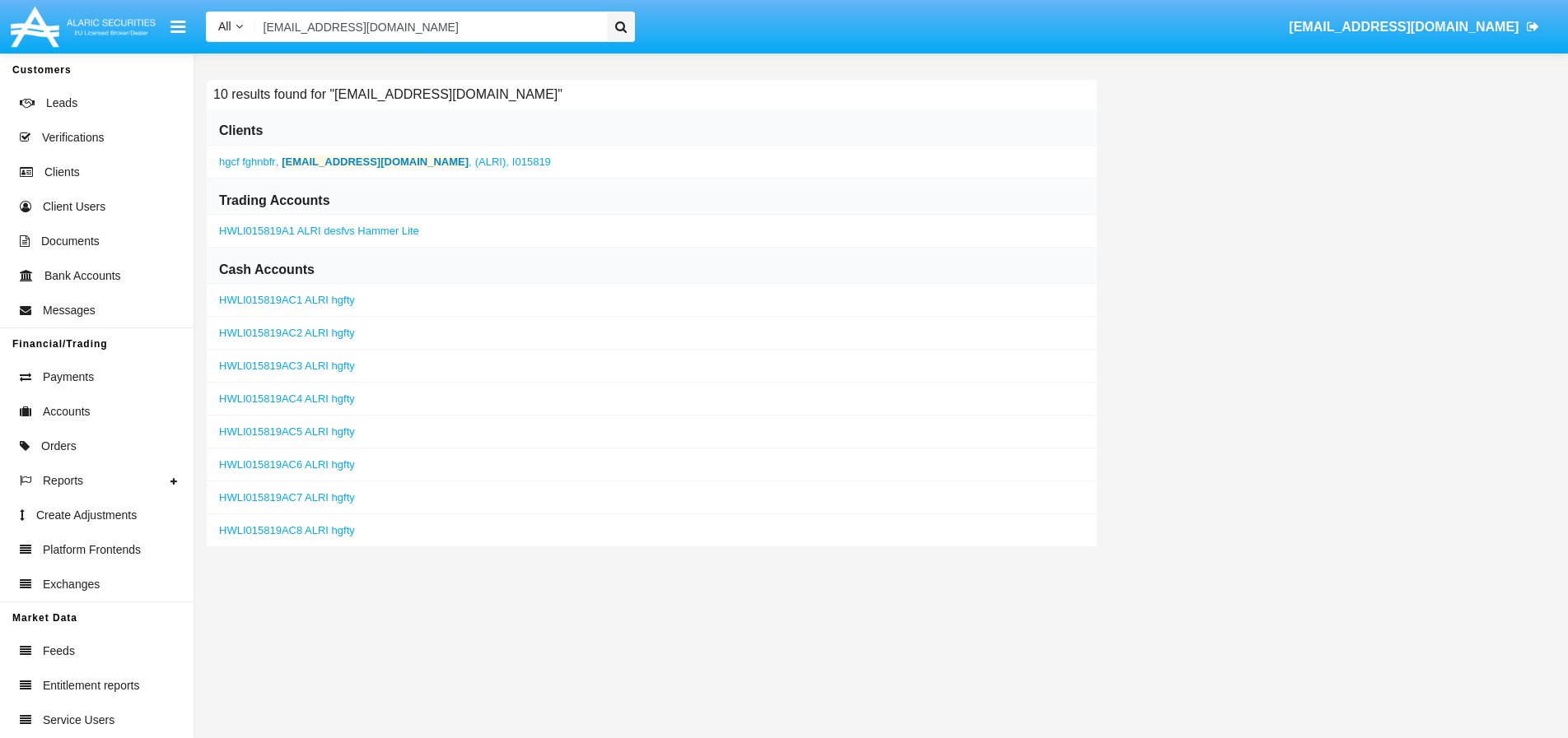
click at [621, 30] on icon at bounding box center [621, 26] width 12 height 13
click at [314, 165] on b "trade_last@test.hm" at bounding box center [375, 162] width 187 height 13
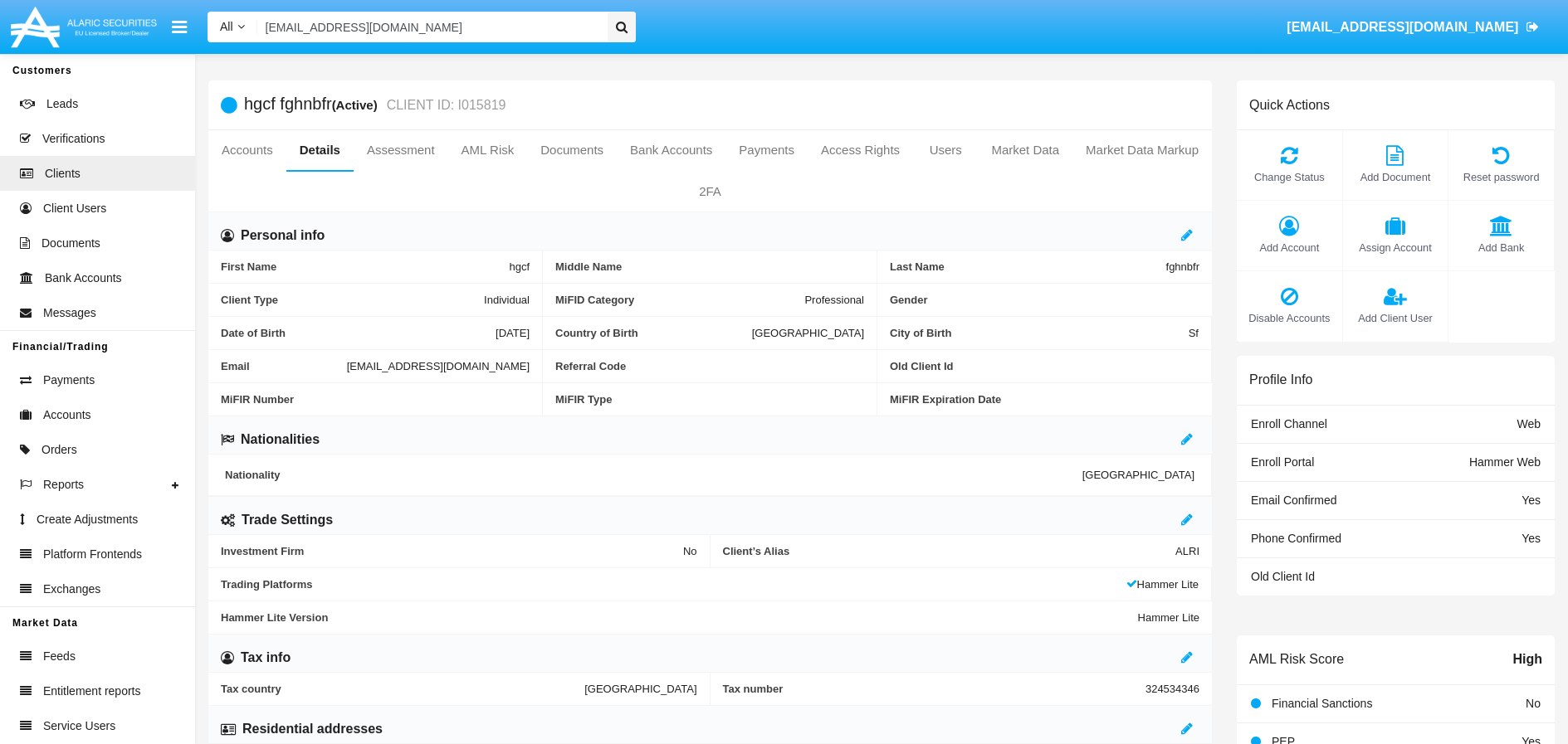
click at [490, 37] on input "trade_last@test.hm" at bounding box center [430, 27] width 345 height 31
paste input "estIvo@hm.bg"
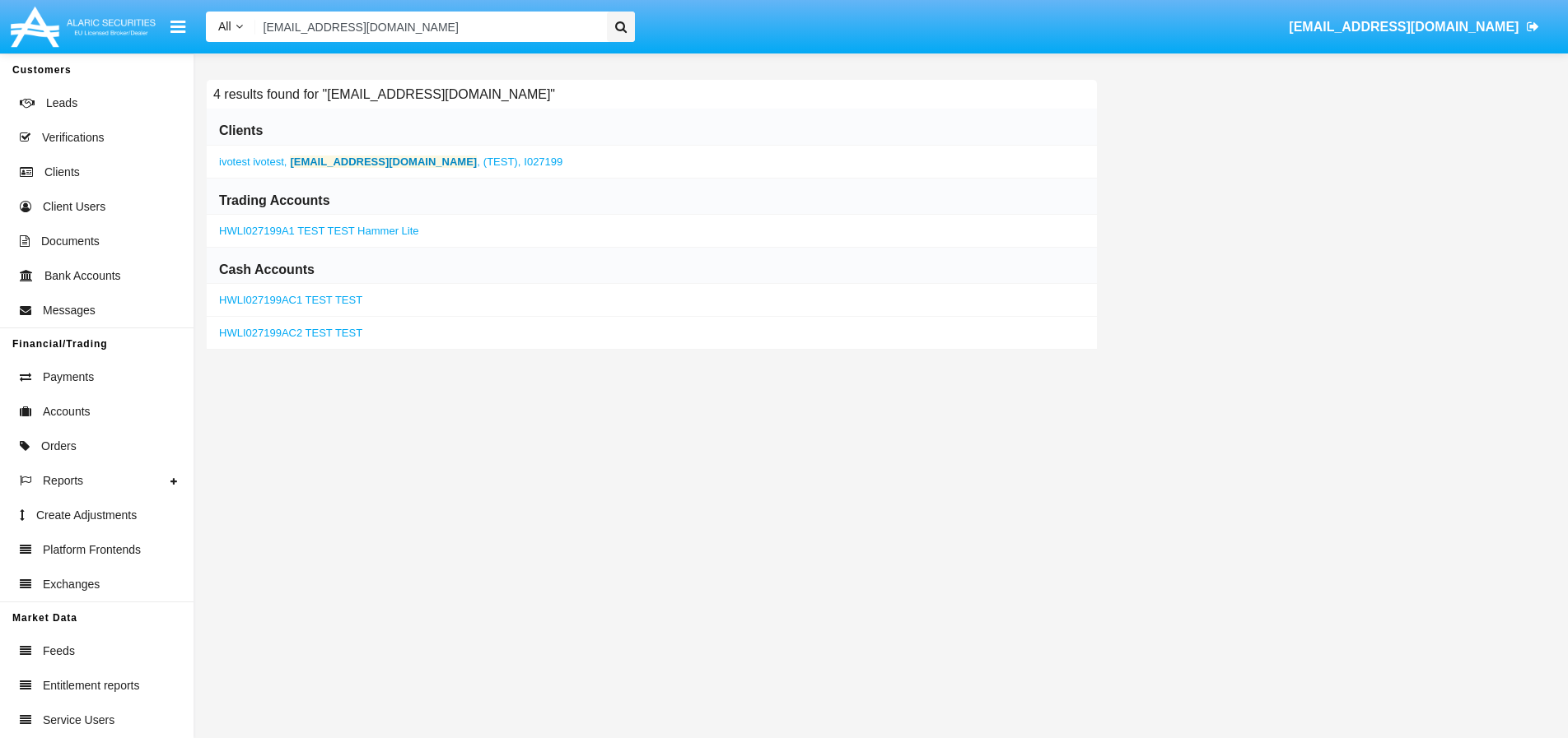
type input "testIvo@hm.bg"
click at [336, 160] on b "testIvo@hm.bg" at bounding box center [383, 162] width 187 height 13
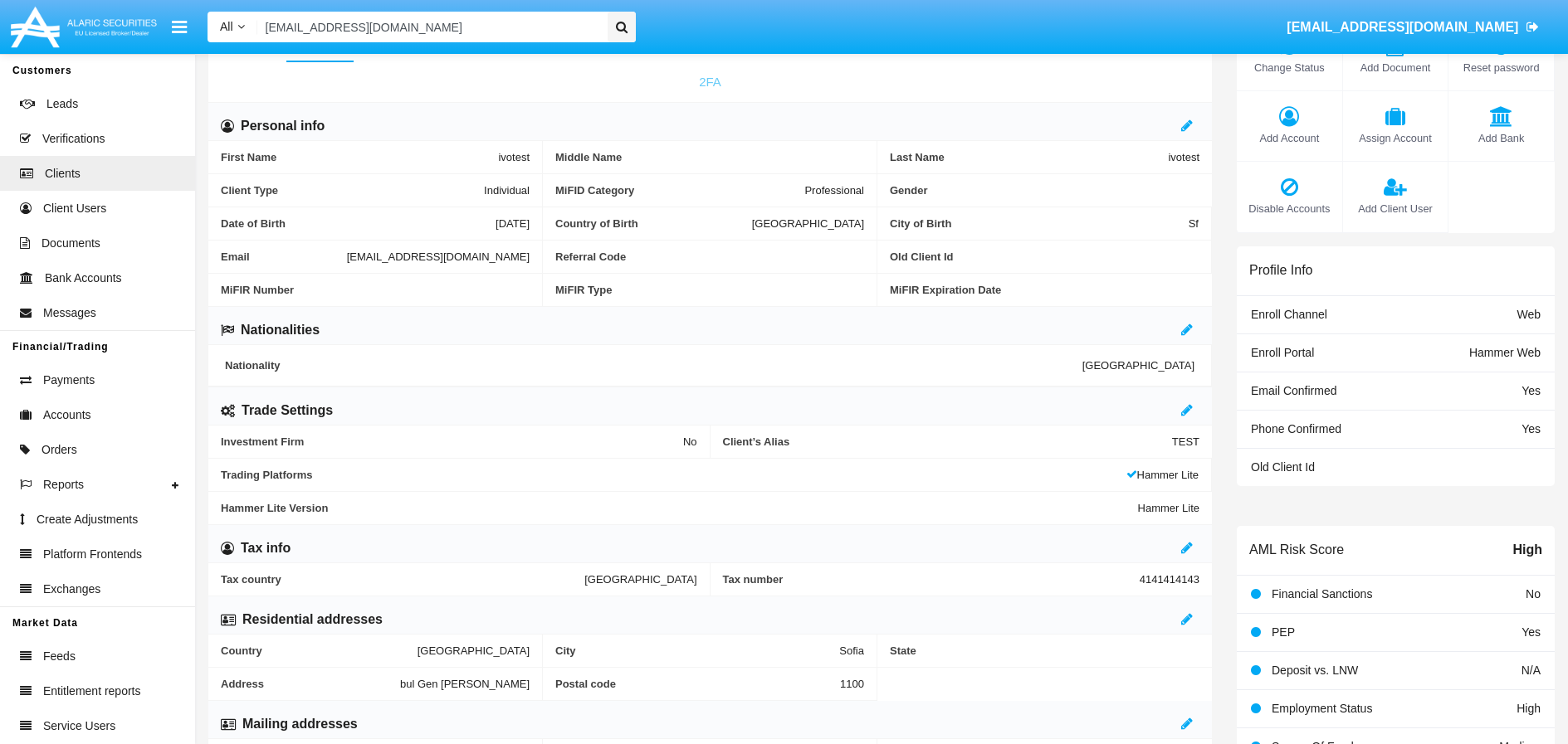
scroll to position [20, 0]
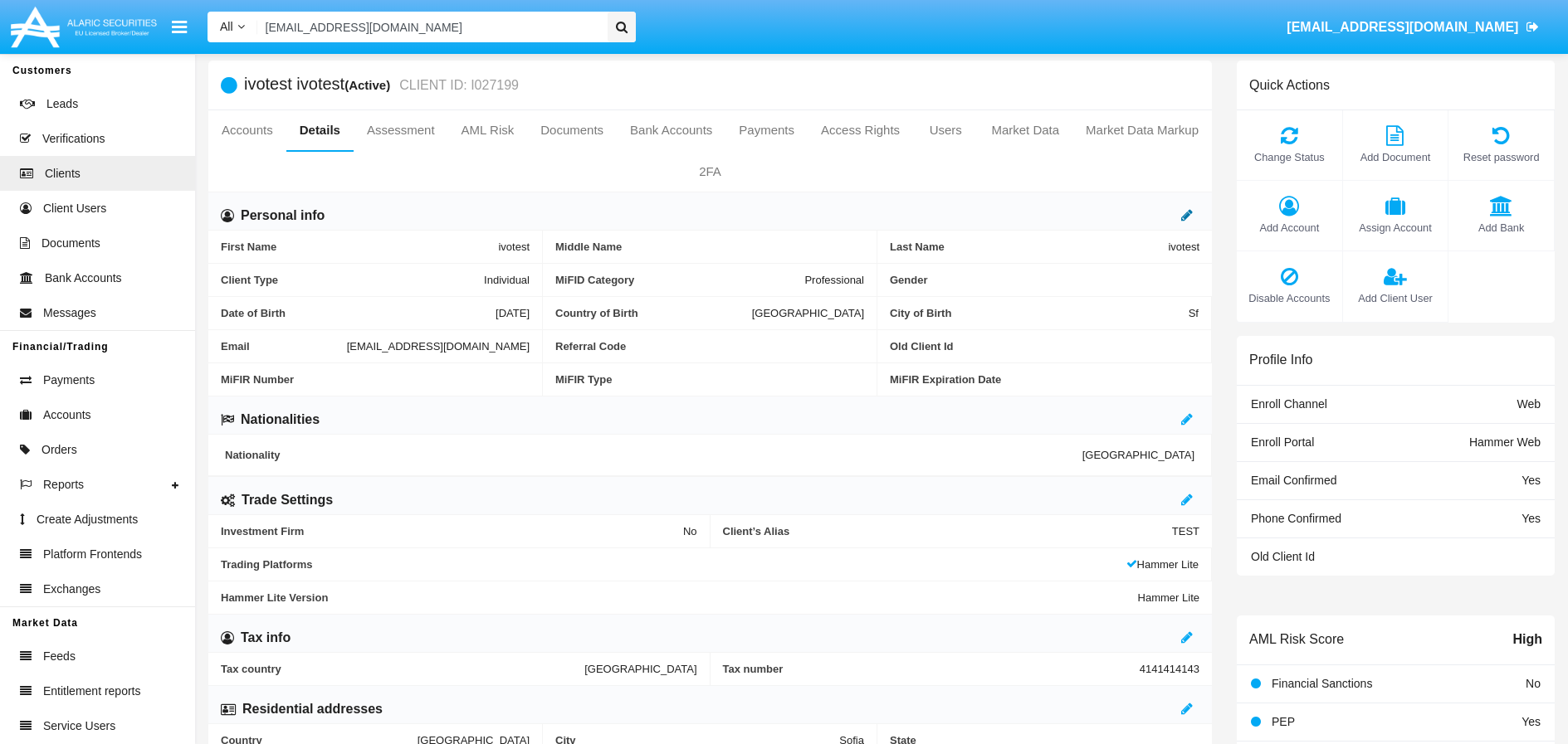
click at [1185, 218] on icon at bounding box center [1187, 215] width 12 height 14
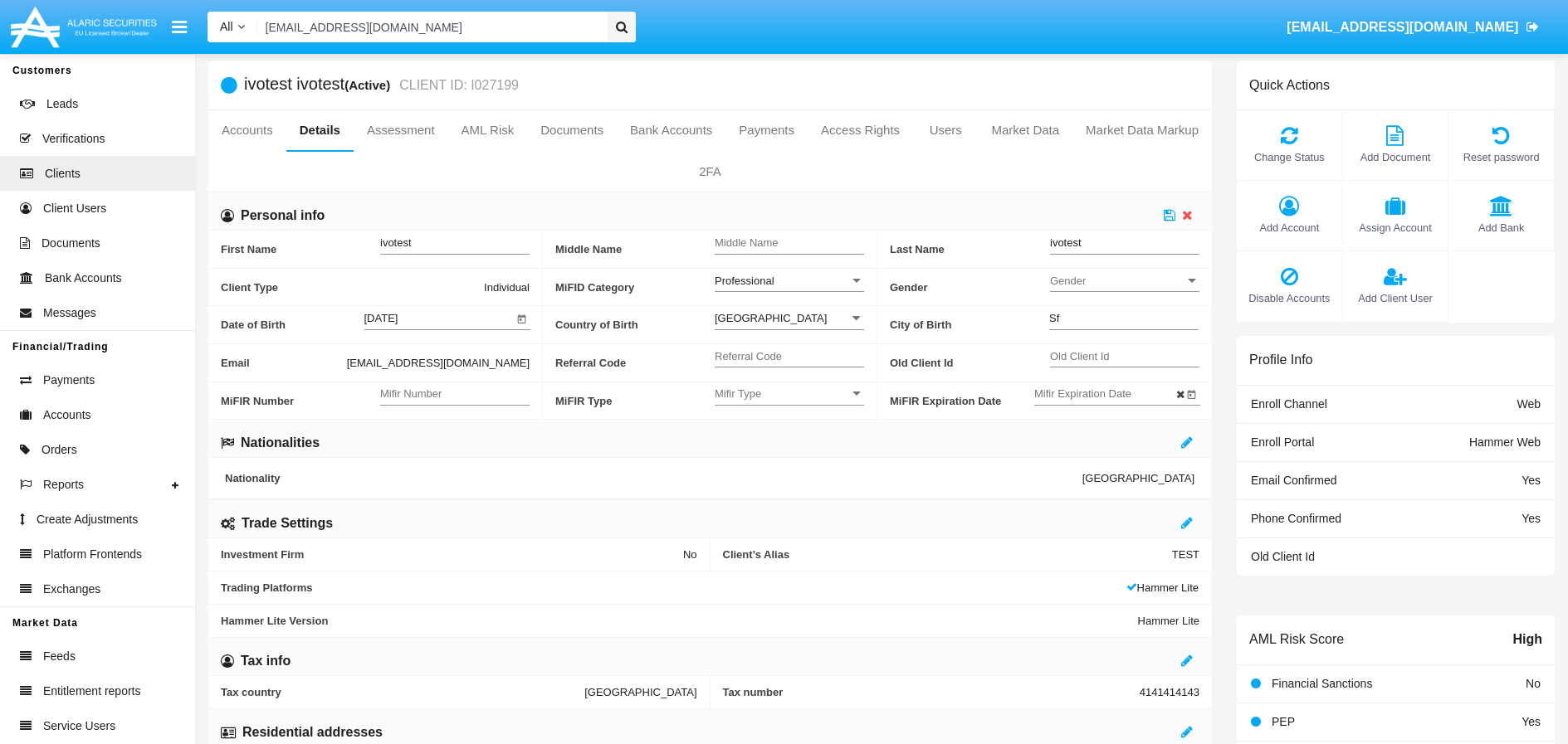
click at [1014, 211] on div "Personal info" at bounding box center [710, 210] width 1003 height 38
click at [1182, 215] on icon at bounding box center [1187, 215] width 11 height 14
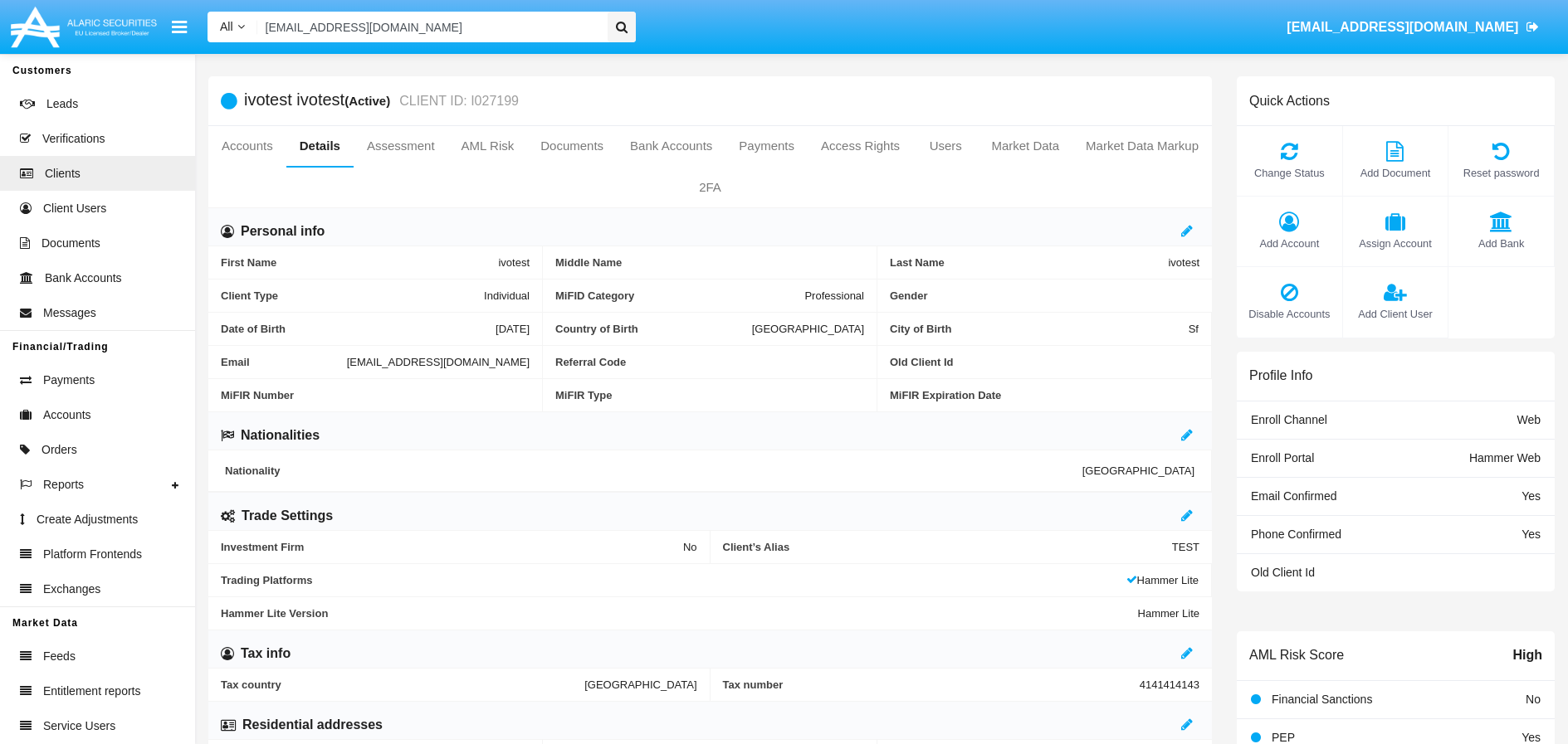
scroll to position [0, 0]
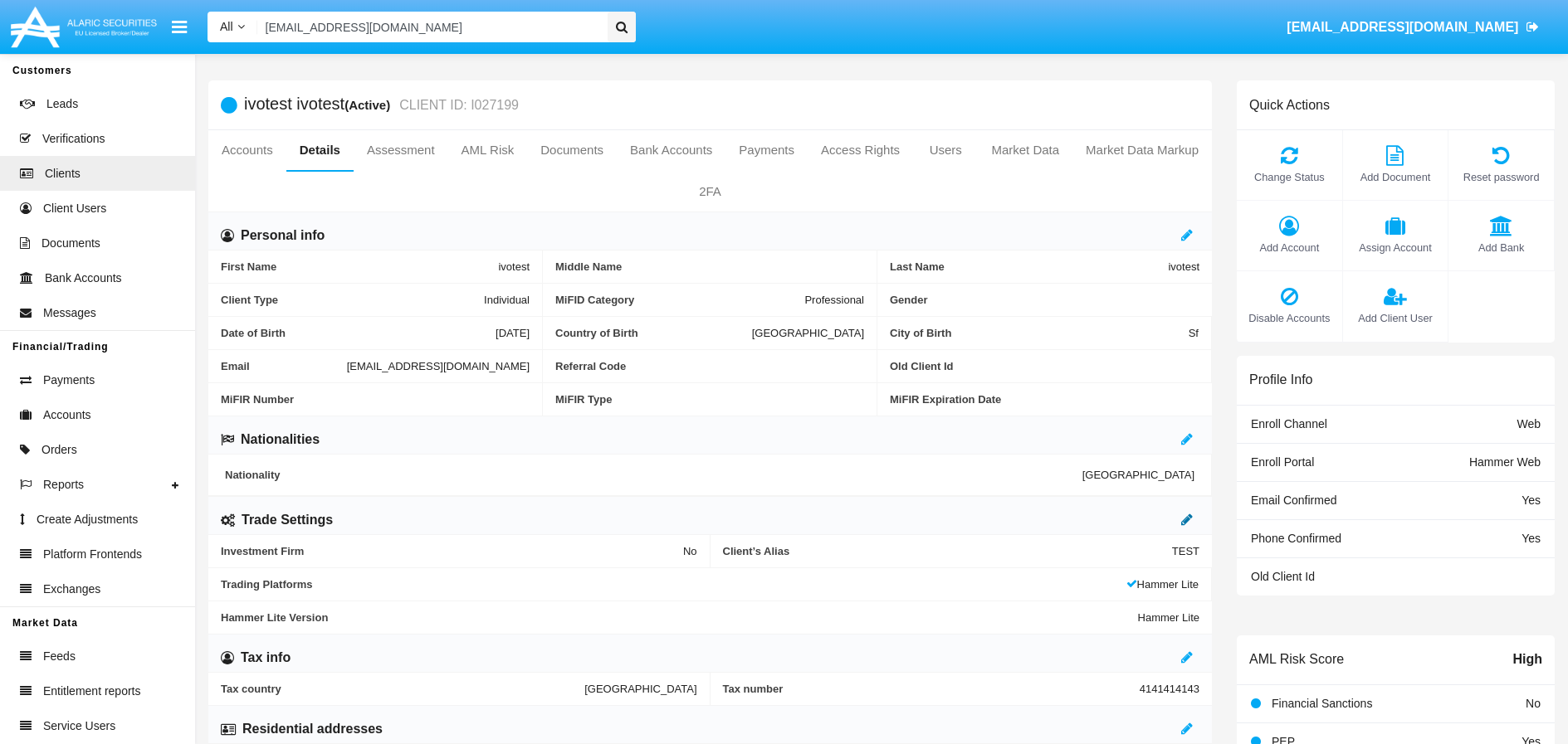
click at [1182, 527] on link at bounding box center [1187, 520] width 12 height 15
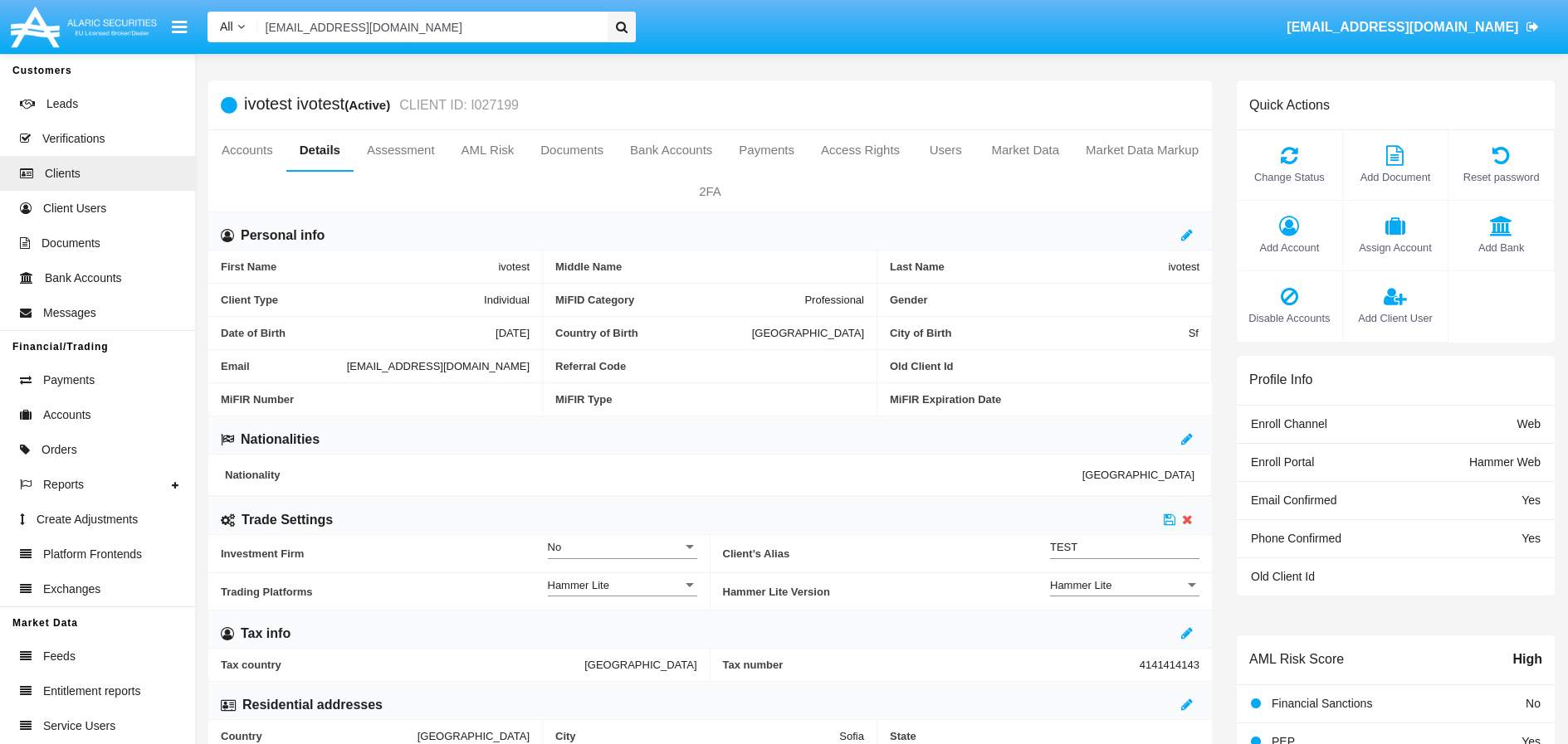
click at [1050, 548] on input "TEST" at bounding box center [1125, 547] width 149 height 15
type input "DEMOTEST"
click at [1172, 526] on icon at bounding box center [1169, 520] width 12 height 14
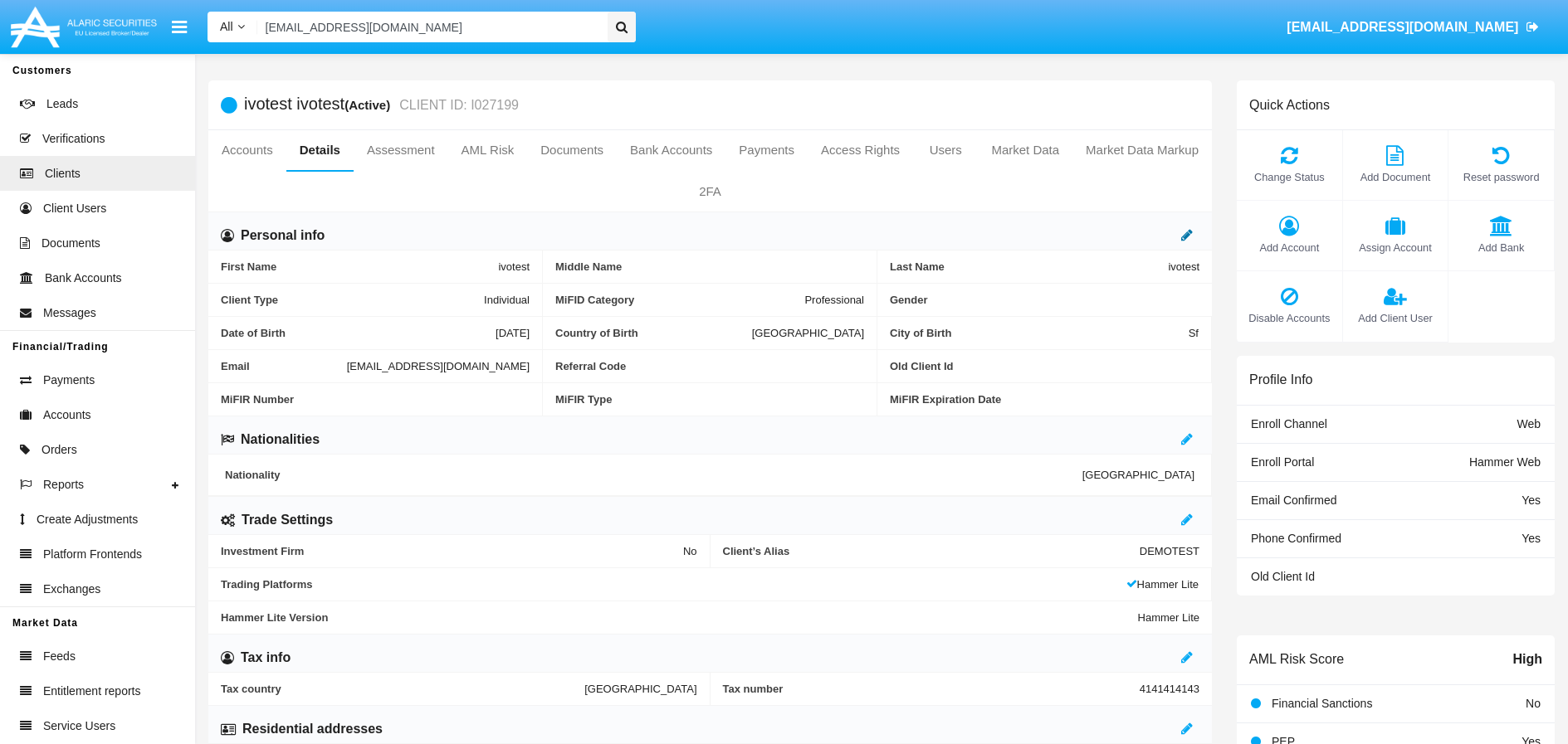
click at [1183, 235] on icon at bounding box center [1187, 235] width 12 height 14
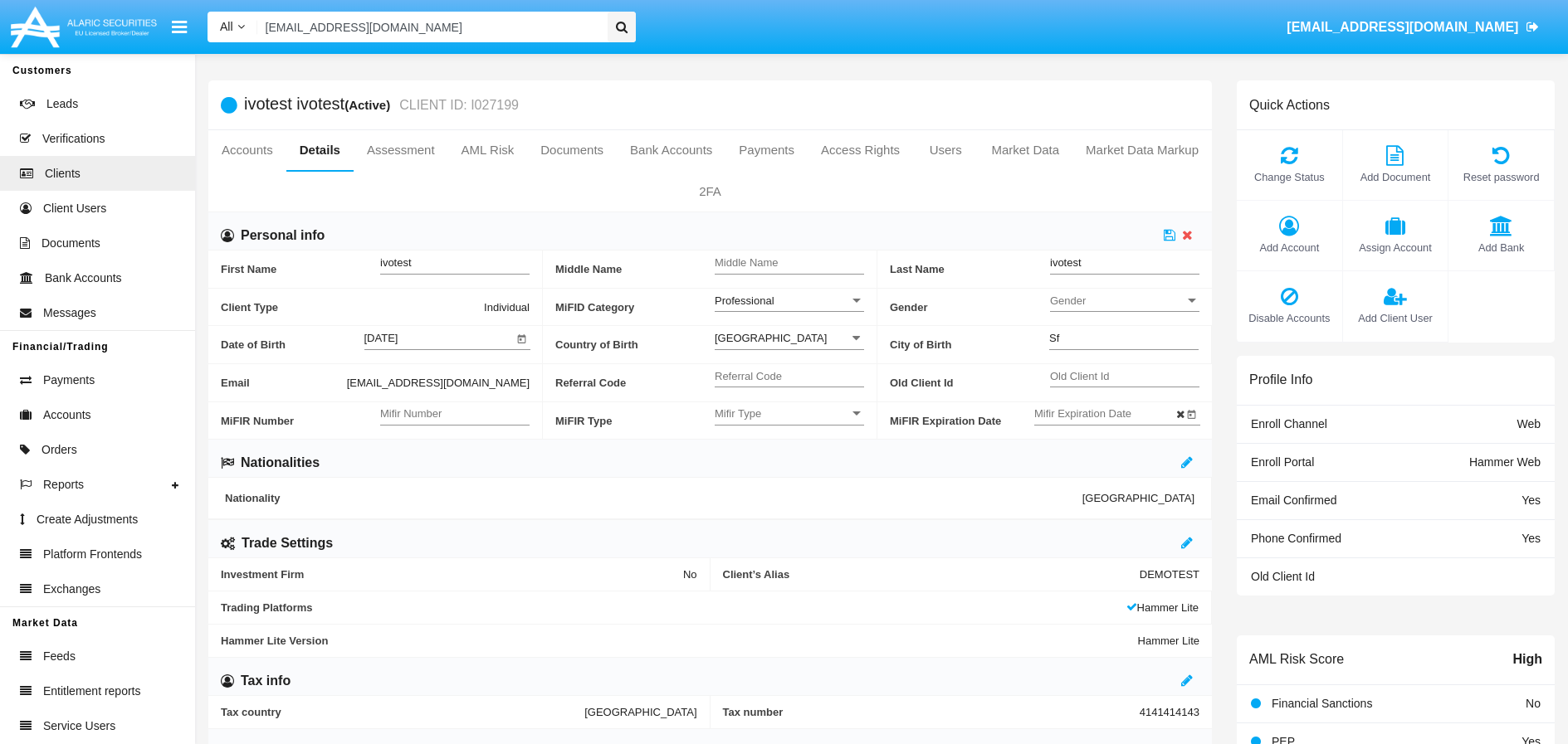
click at [847, 301] on div "Professional" at bounding box center [782, 301] width 135 height 15
click at [750, 315] on span "Retail" at bounding box center [790, 309] width 149 height 32
click at [1168, 237] on icon at bounding box center [1169, 235] width 12 height 14
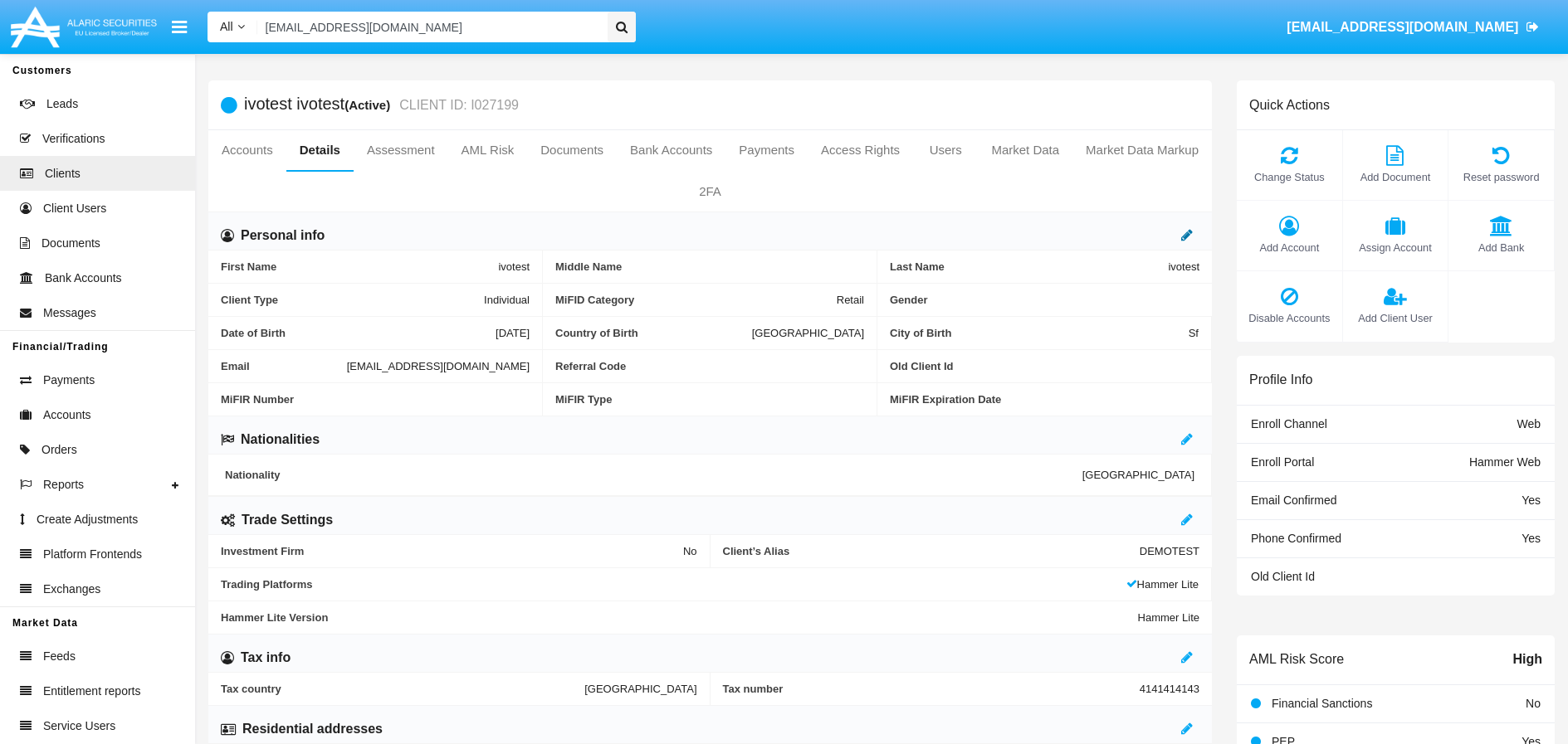
click at [1189, 238] on icon at bounding box center [1187, 235] width 12 height 14
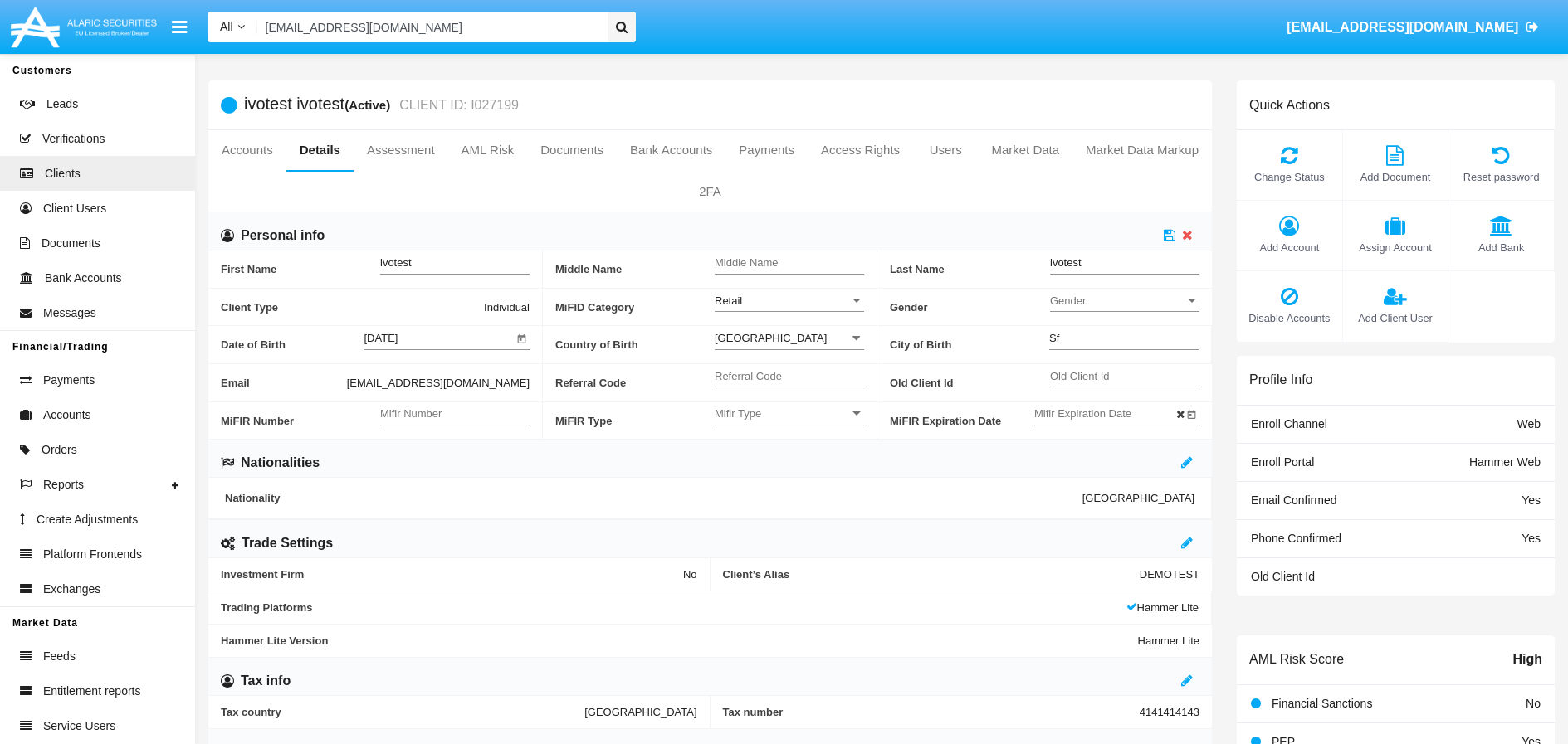
click at [839, 300] on div "Retail" at bounding box center [782, 301] width 135 height 15
click at [778, 342] on span "Professional" at bounding box center [790, 341] width 149 height 32
click at [1169, 234] on icon at bounding box center [1169, 235] width 12 height 14
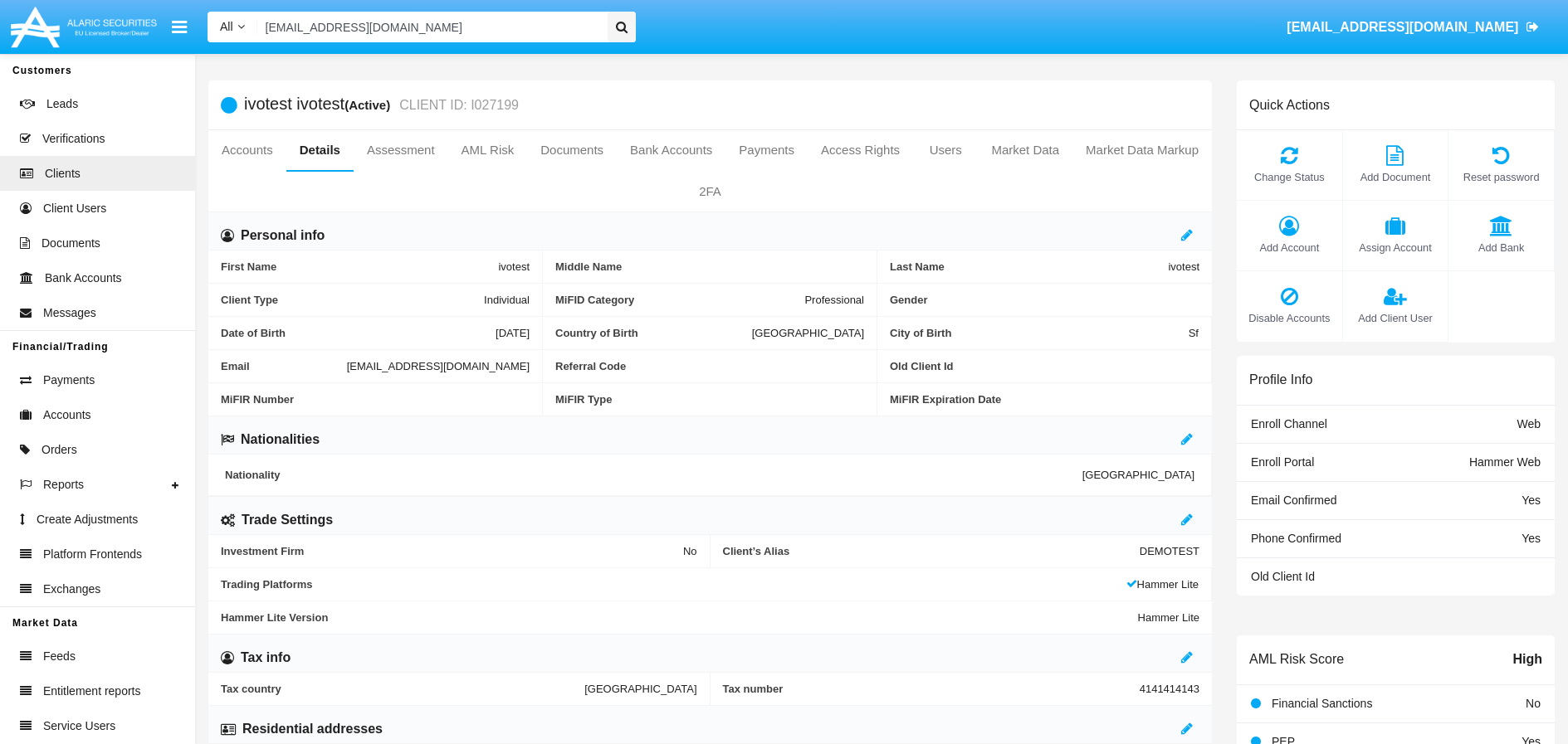
click at [516, 20] on input "testIvo@hm.bg" at bounding box center [430, 27] width 345 height 31
click at [515, 20] on input "testIvo@hm.bg" at bounding box center [430, 27] width 345 height 31
paste input "rade_last@test.hm"
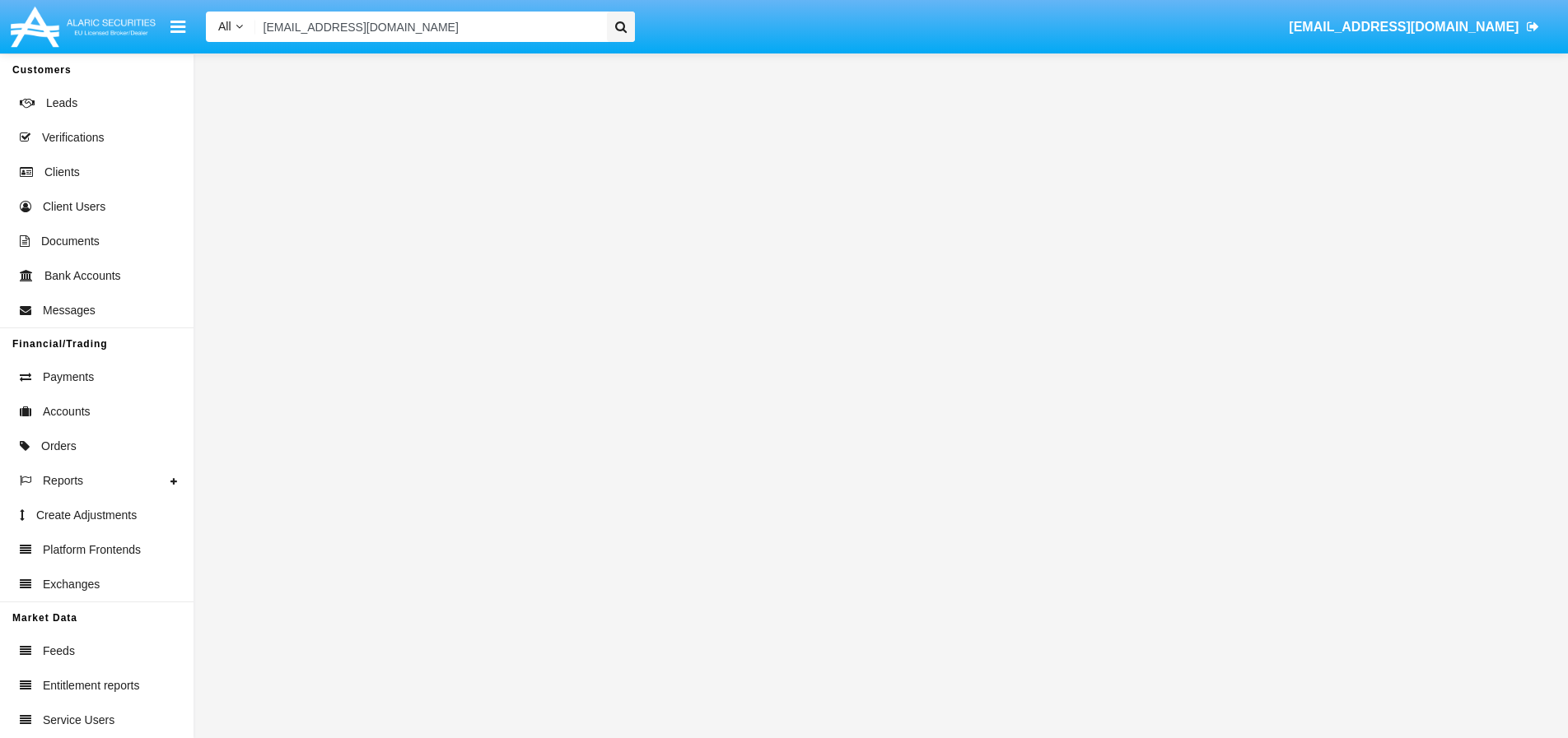
click at [623, 32] on icon at bounding box center [621, 26] width 12 height 13
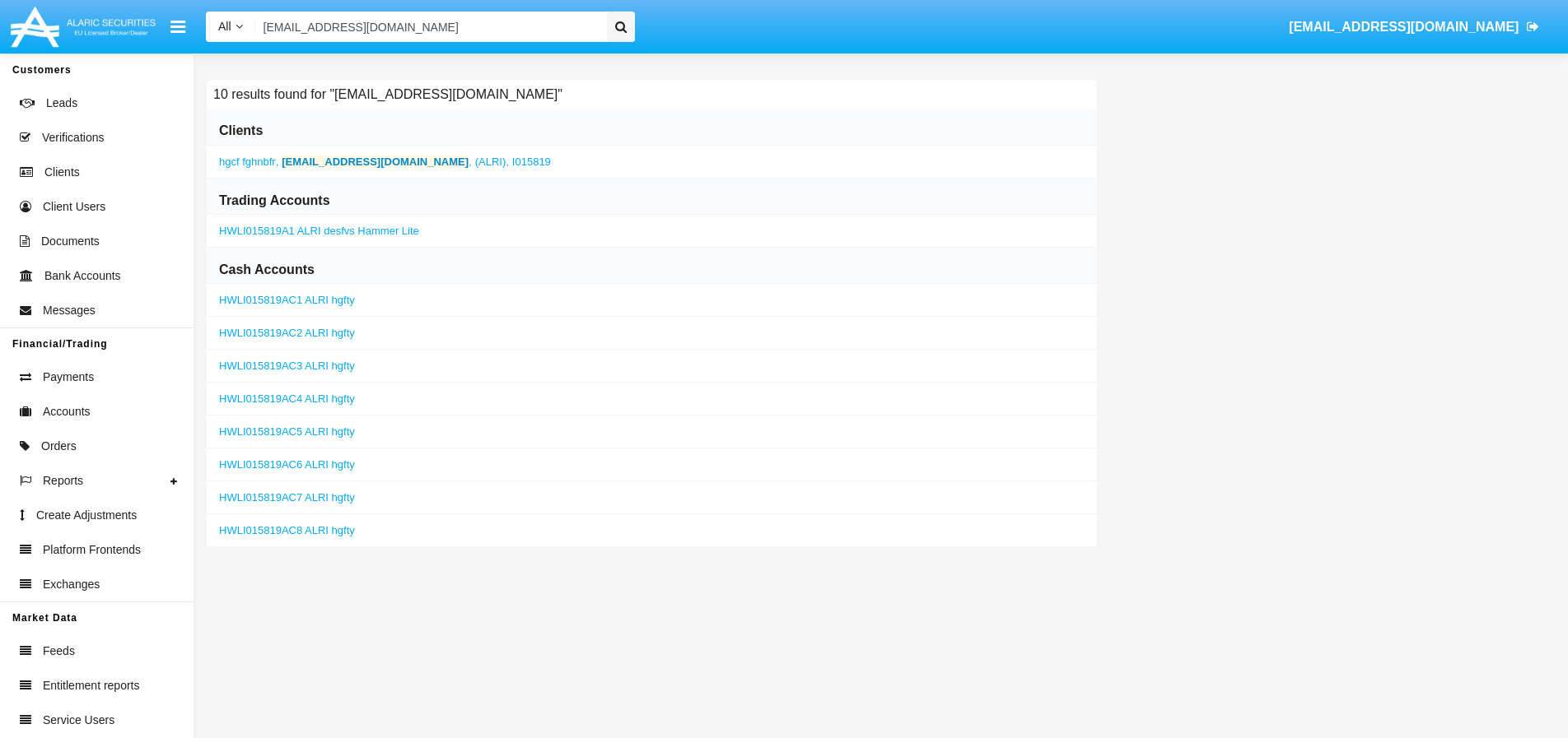
click at [319, 164] on b "trade_last@test.hm" at bounding box center [375, 162] width 187 height 13
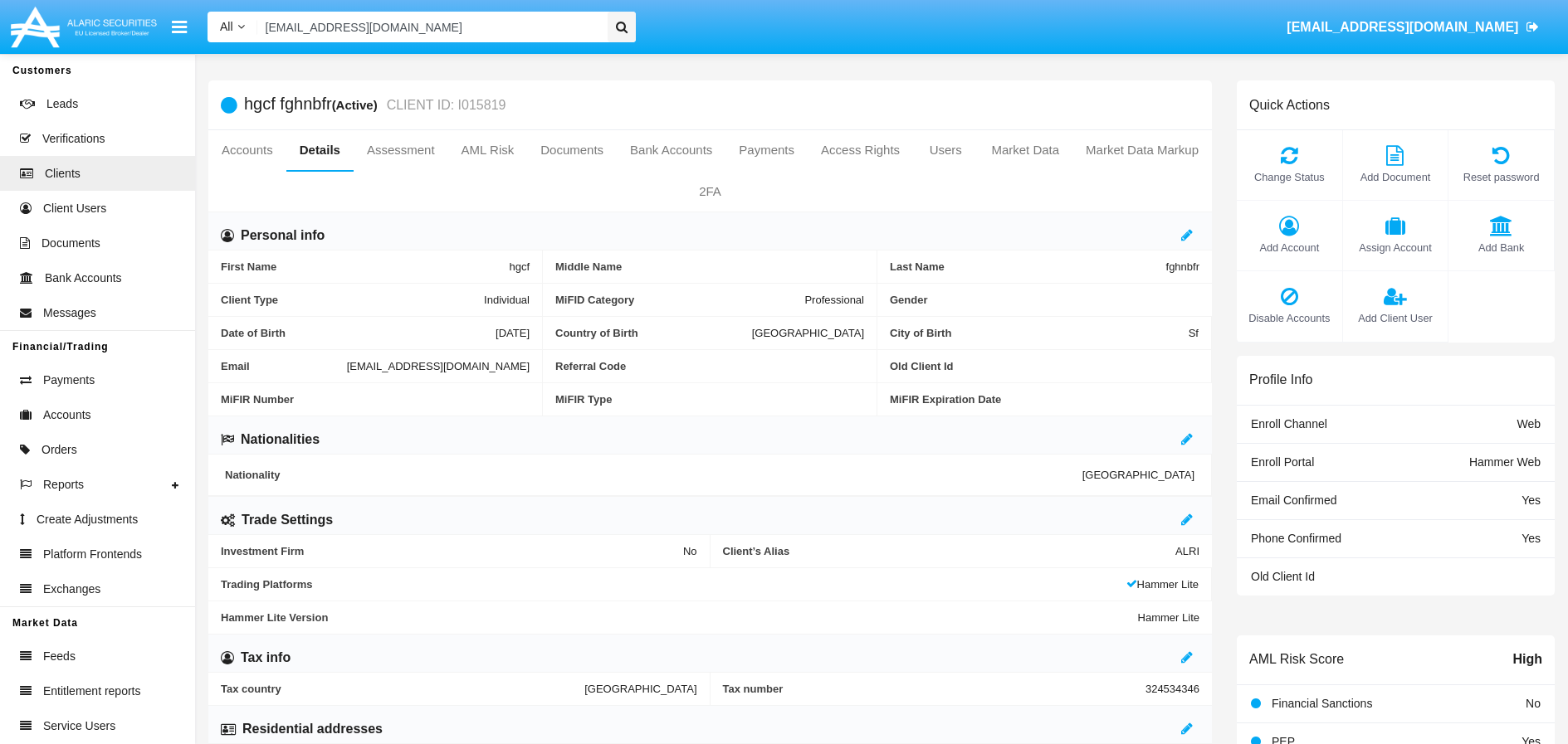
click at [543, 30] on input "trade_last@test.hm" at bounding box center [430, 27] width 345 height 31
paste input "66r_ld@zy11-npvj18d.org"
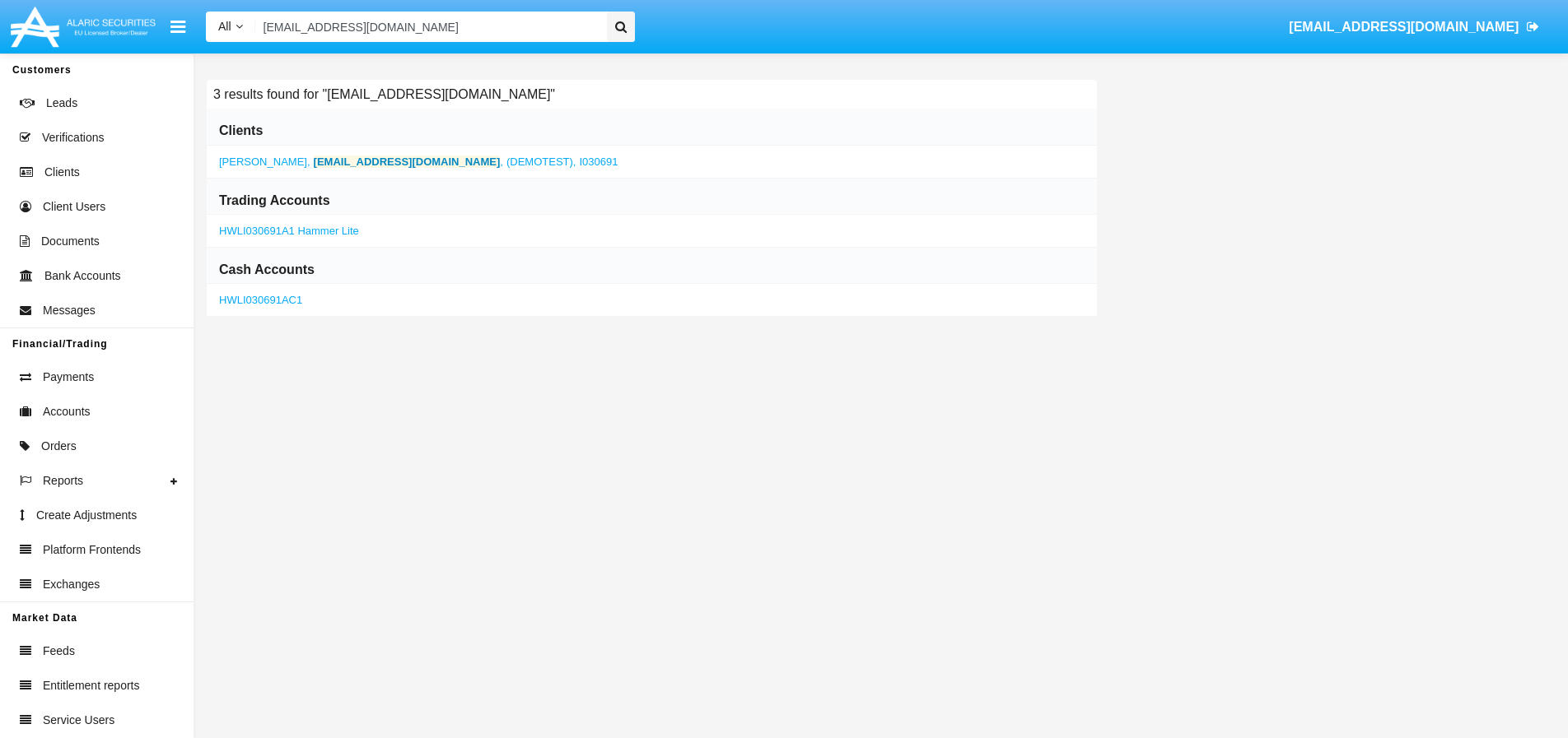
type input "66r_ld@zy11-npvj18d.org"
click at [426, 165] on b "66r_ld@zy11-npvj18d.org" at bounding box center [407, 162] width 187 height 13
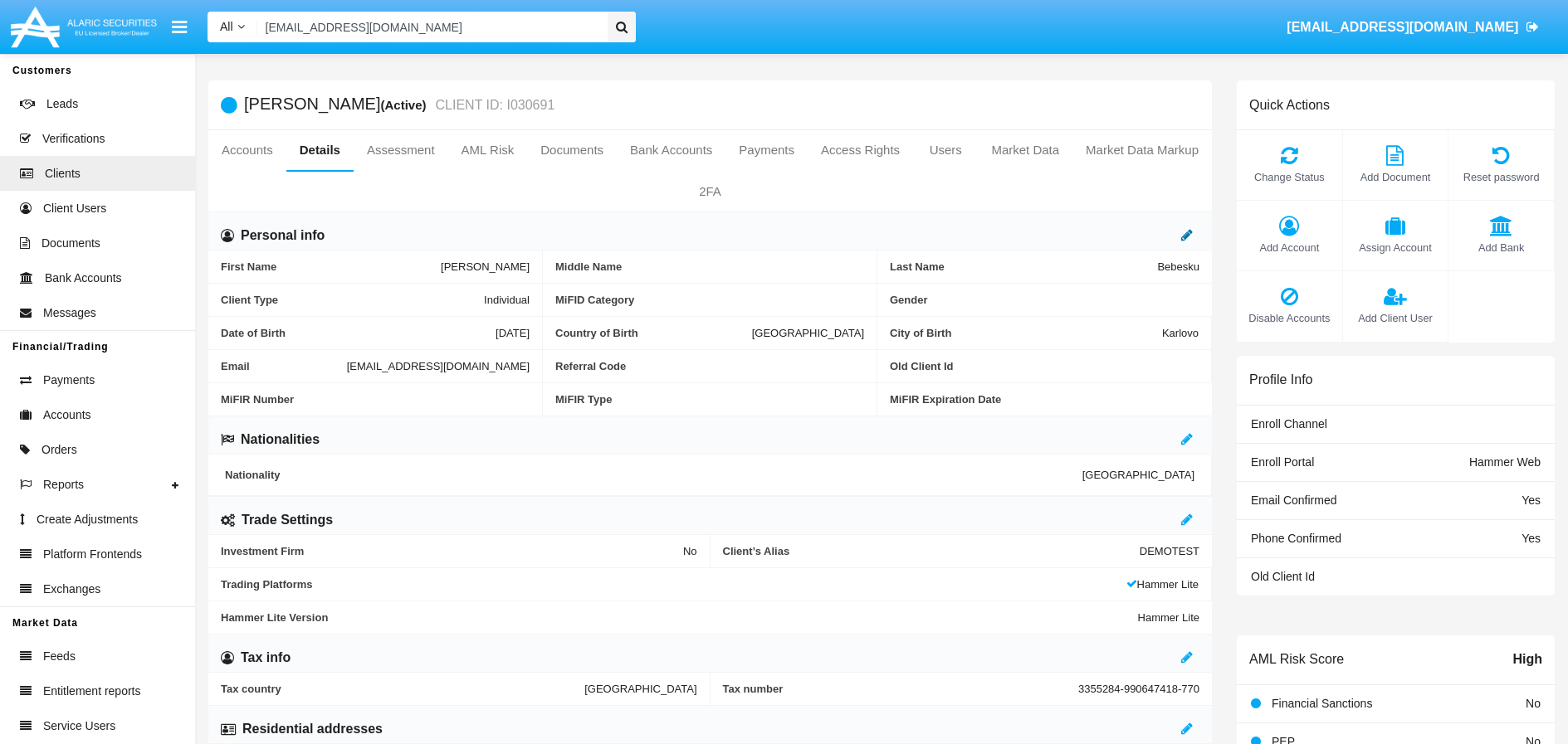
click at [1192, 238] on icon at bounding box center [1187, 235] width 12 height 14
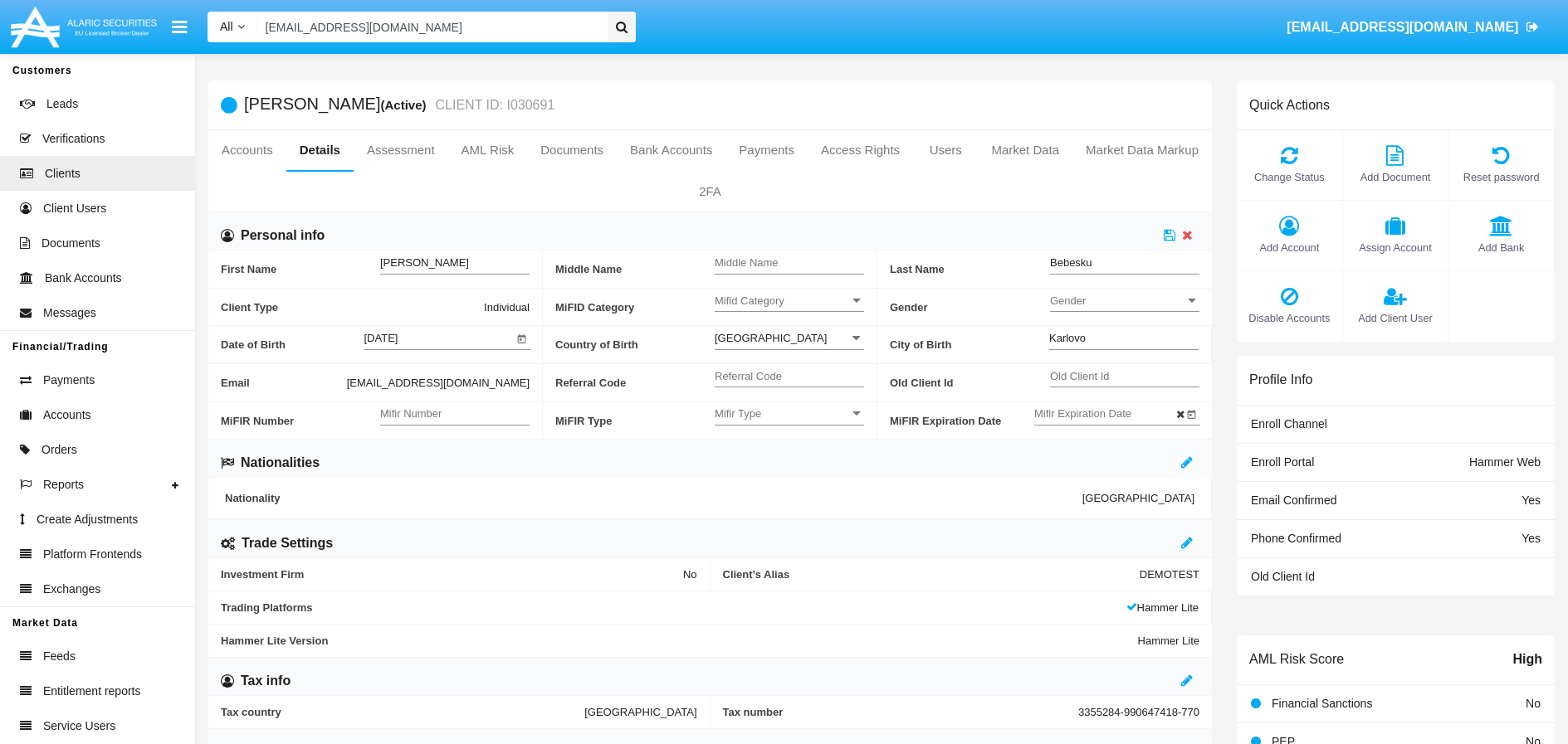
click at [831, 308] on div "Mifid Category Mifid Category" at bounding box center [790, 296] width 149 height 32
click at [793, 343] on span "Professional" at bounding box center [790, 341] width 149 height 32
click at [1170, 236] on icon at bounding box center [1169, 235] width 12 height 14
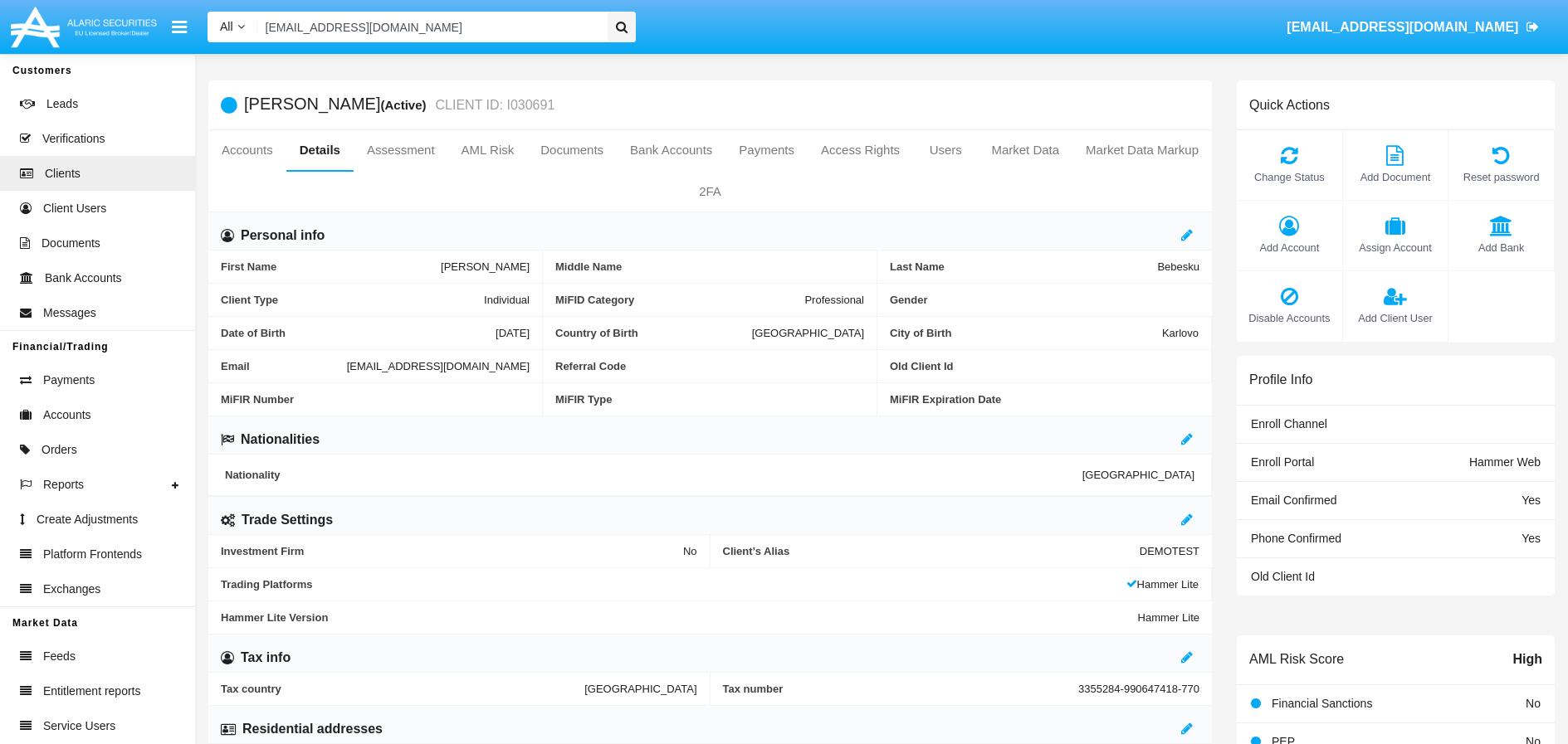
click at [457, 40] on input "66r_ld@zy11-npvj18d.org" at bounding box center [430, 27] width 345 height 31
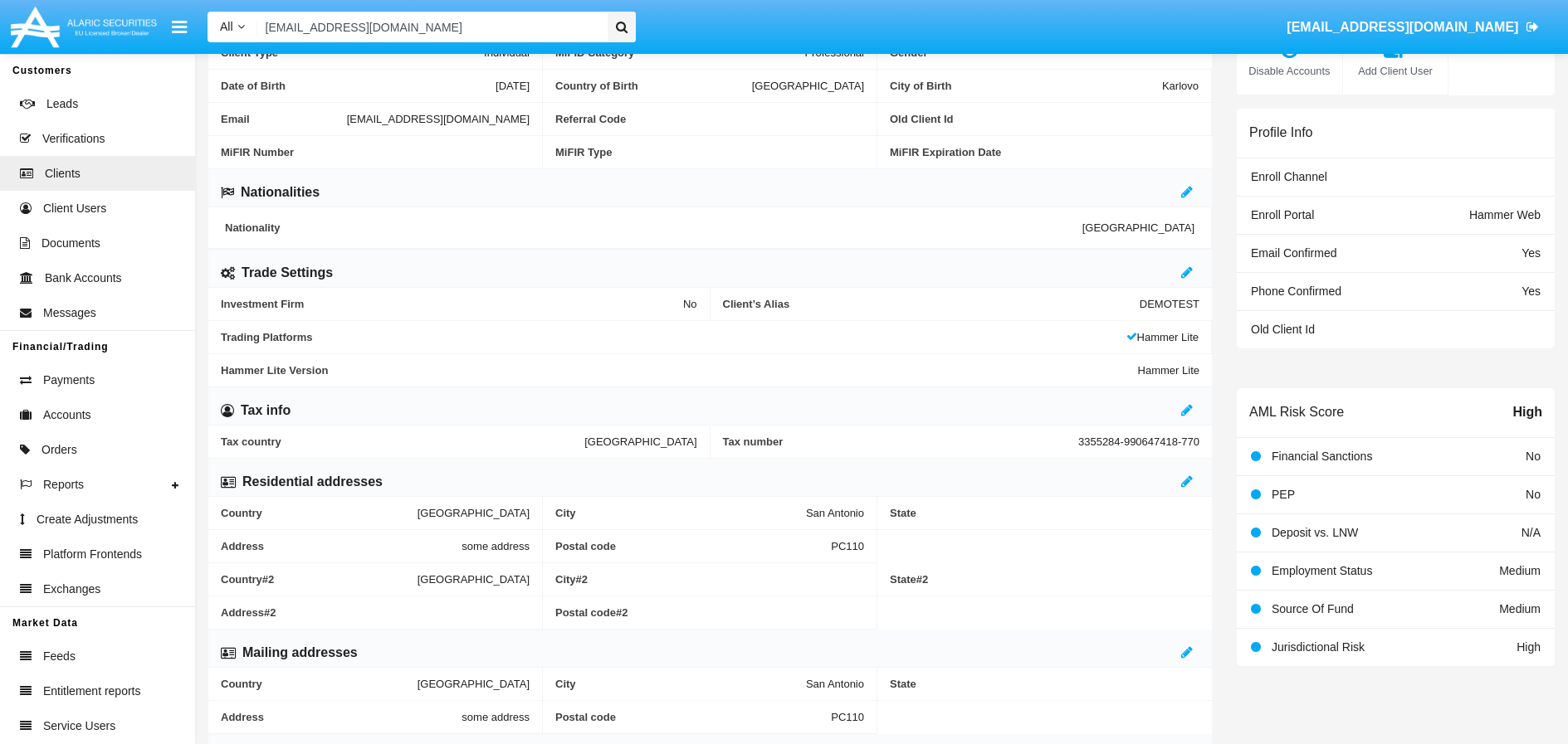
scroll to position [8, 0]
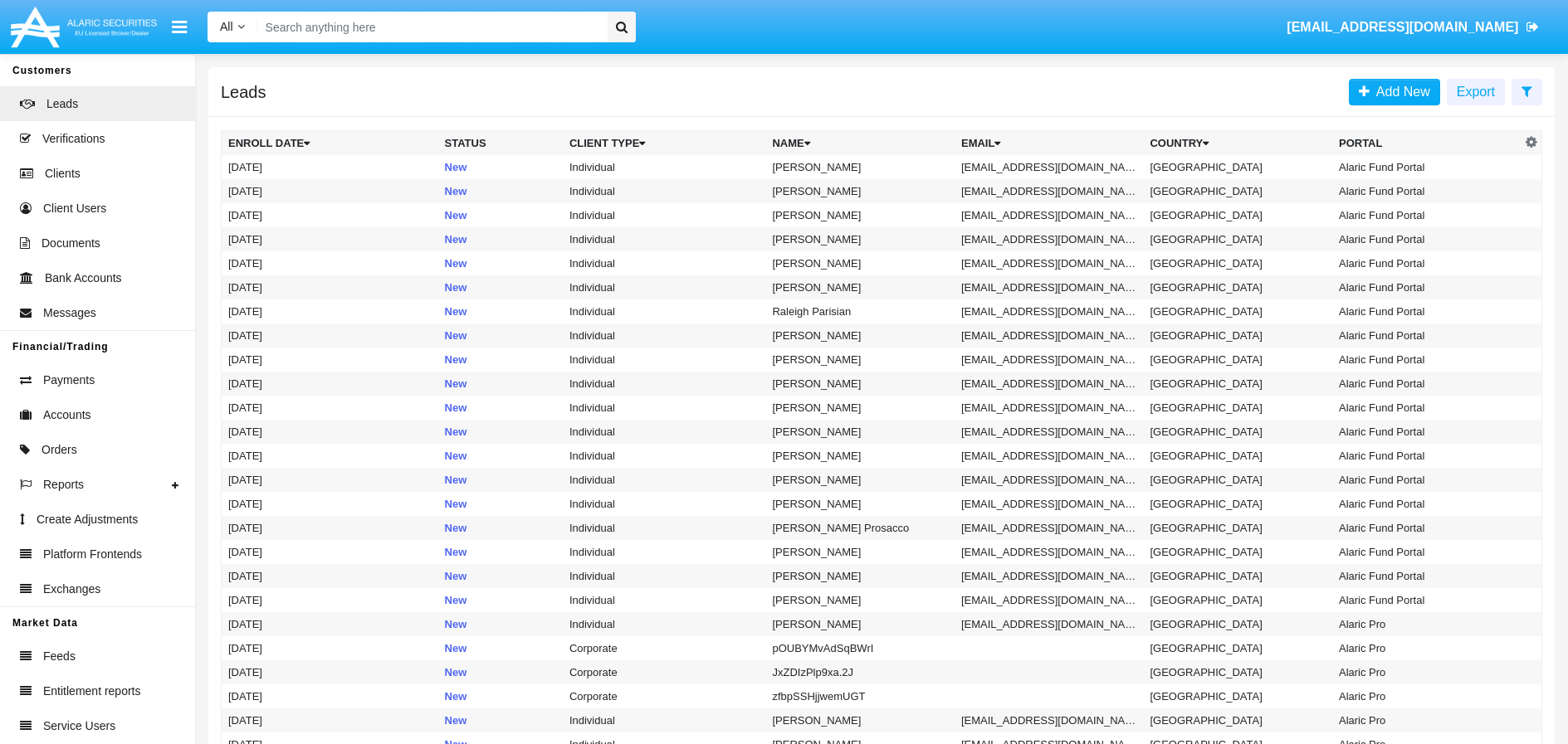
click at [386, 17] on input "Search" at bounding box center [430, 27] width 345 height 31
paste input "[EMAIL_ADDRESS]"
type input "[EMAIL_ADDRESS]"
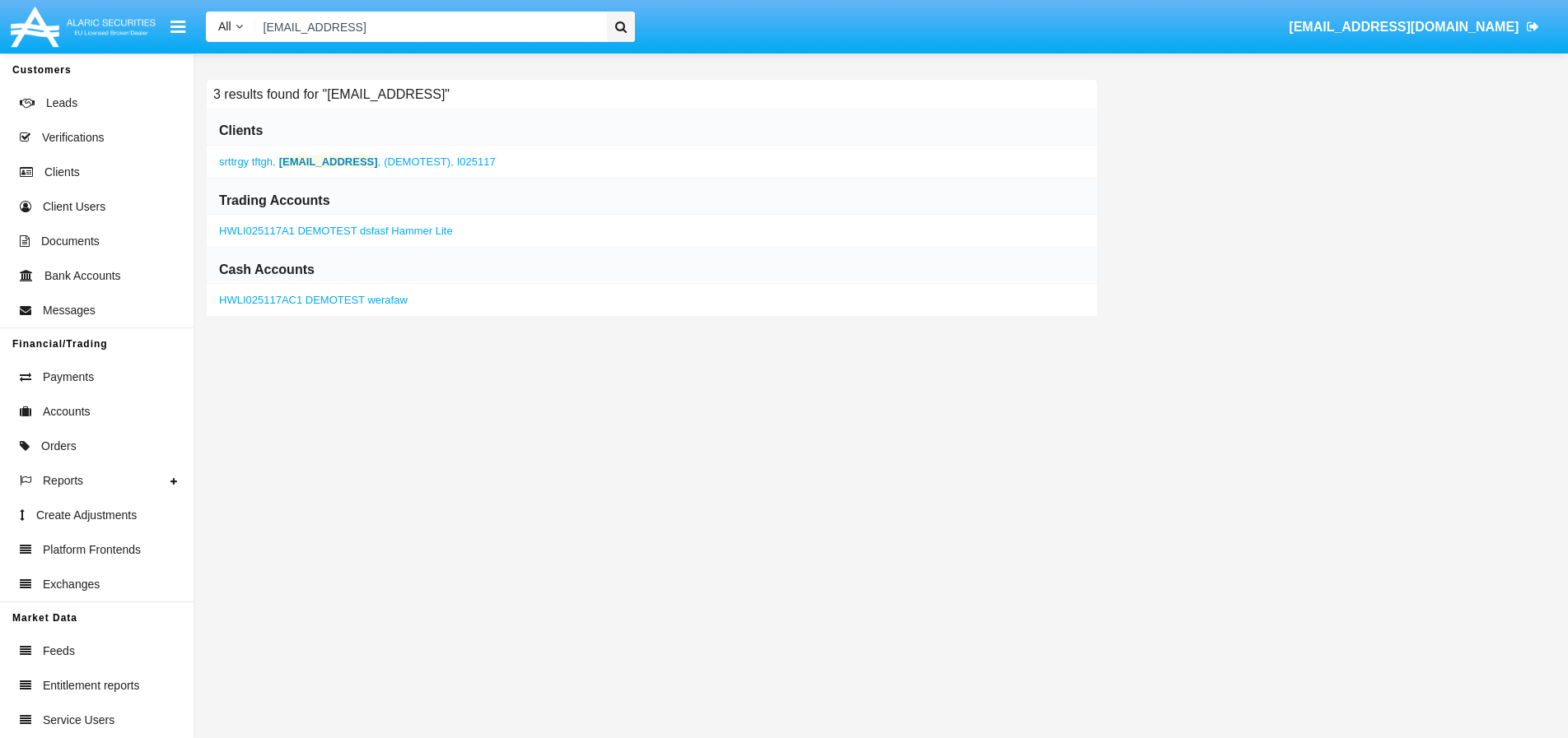
click at [324, 162] on b "[EMAIL_ADDRESS]" at bounding box center [328, 162] width 99 height 13
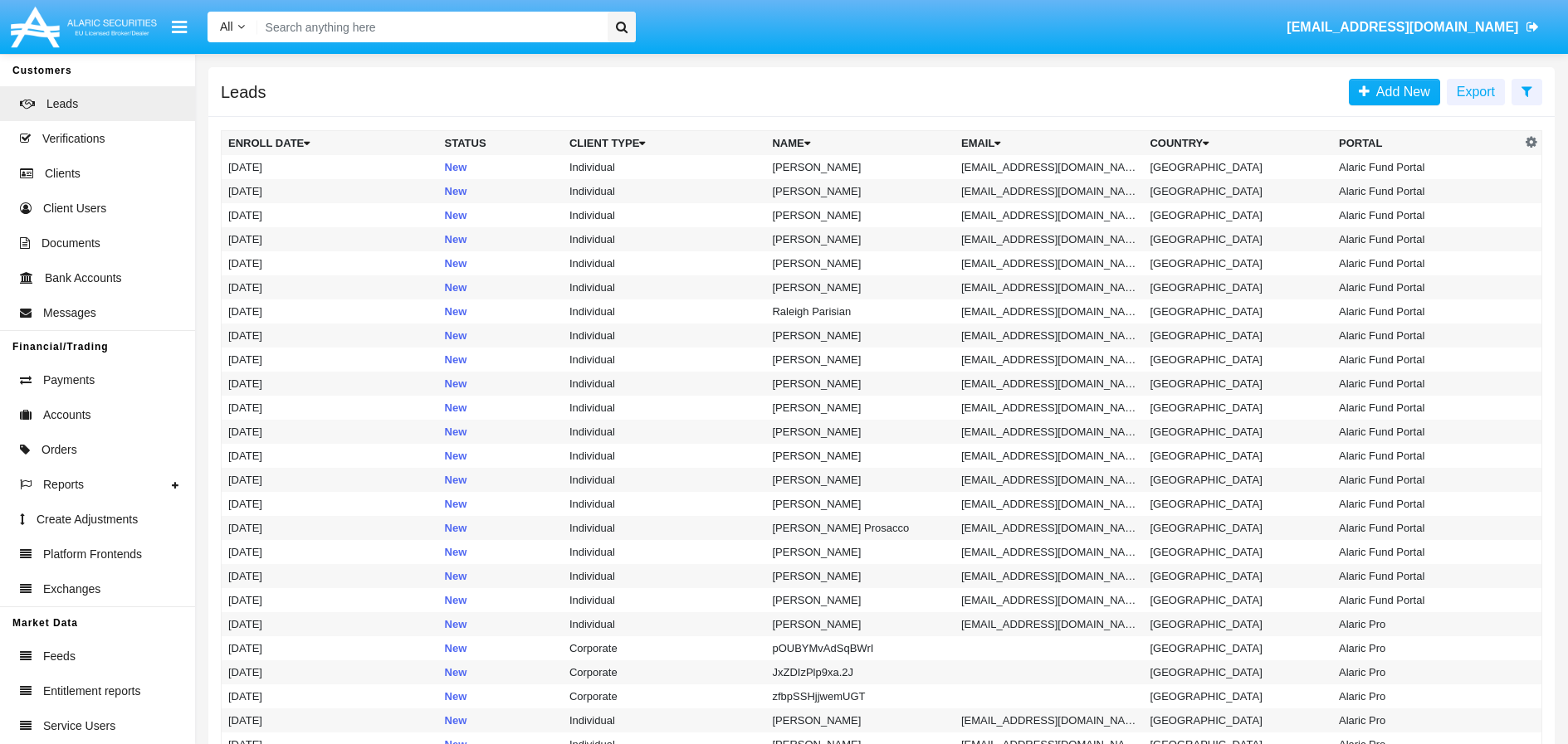
click at [446, 21] on input "Search" at bounding box center [430, 27] width 345 height 31
paste input "[EMAIL_ADDRESS]"
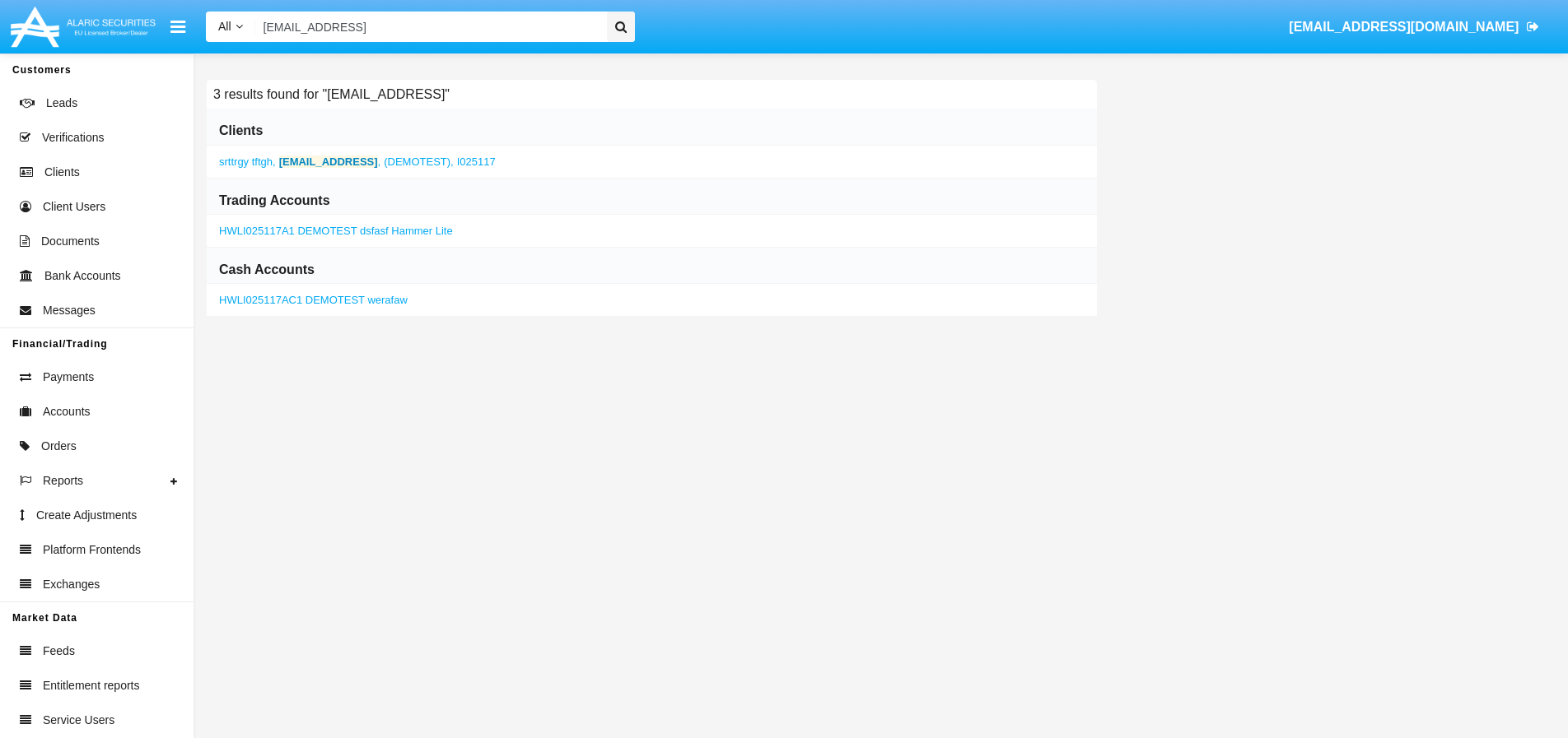
type input "[EMAIL_ADDRESS]"
click at [355, 160] on b "[EMAIL_ADDRESS]" at bounding box center [328, 162] width 99 height 13
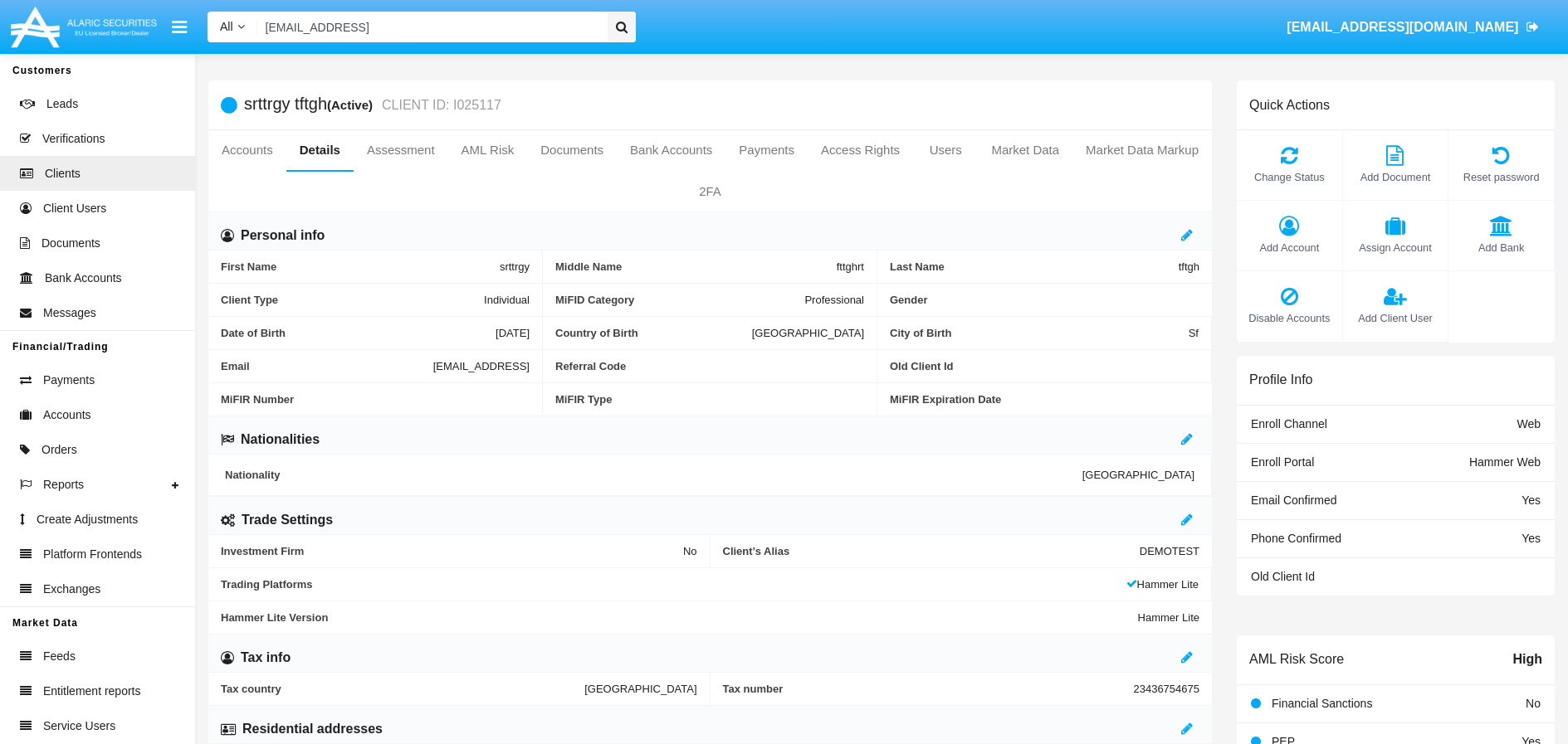
click at [1193, 234] on div at bounding box center [1190, 236] width 18 height 20
click at [1189, 237] on icon at bounding box center [1187, 235] width 12 height 14
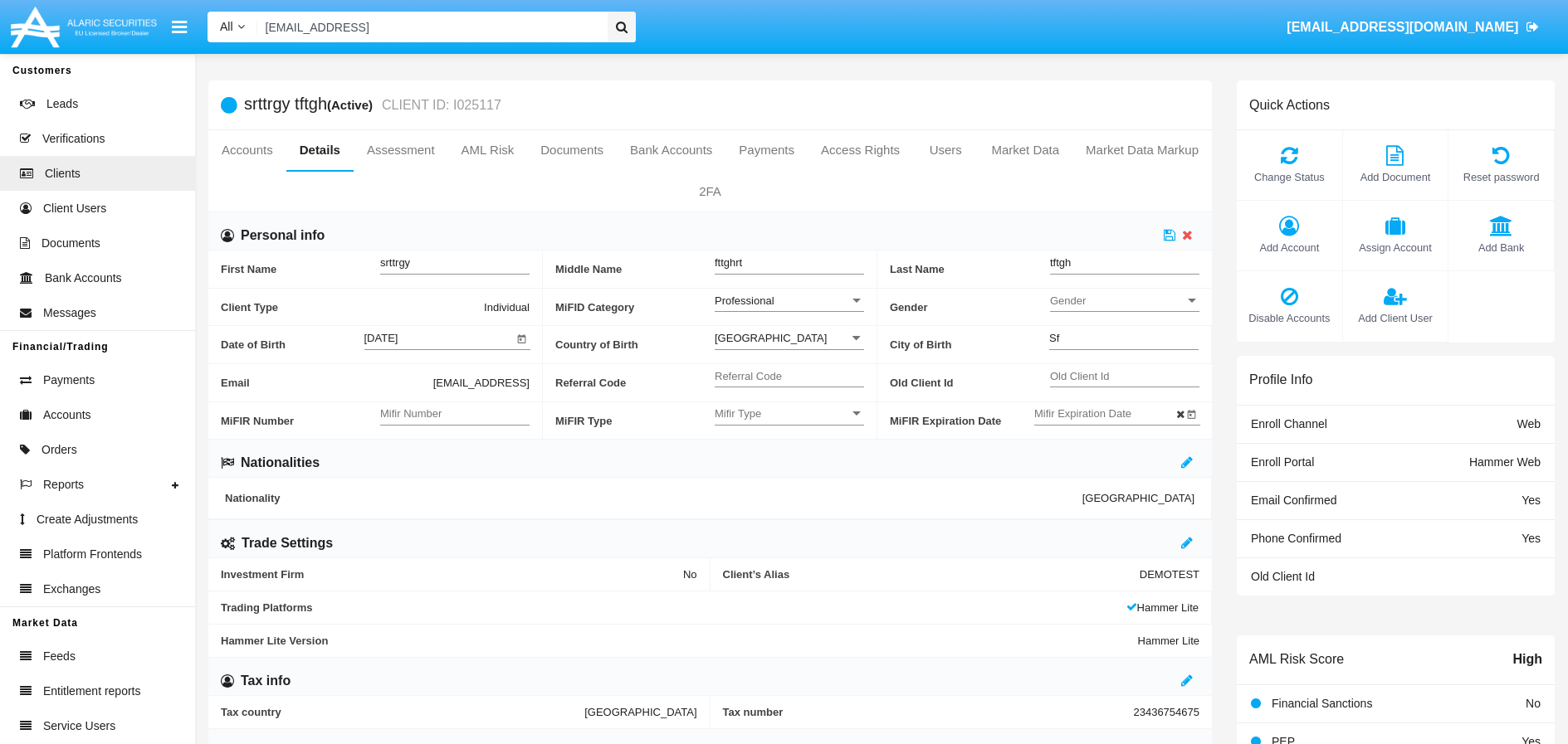
click at [854, 299] on div at bounding box center [857, 301] width 9 height 4
click at [756, 319] on span "Retail" at bounding box center [790, 309] width 149 height 32
click at [1168, 238] on icon at bounding box center [1169, 235] width 12 height 14
